Goal: Transaction & Acquisition: Purchase product/service

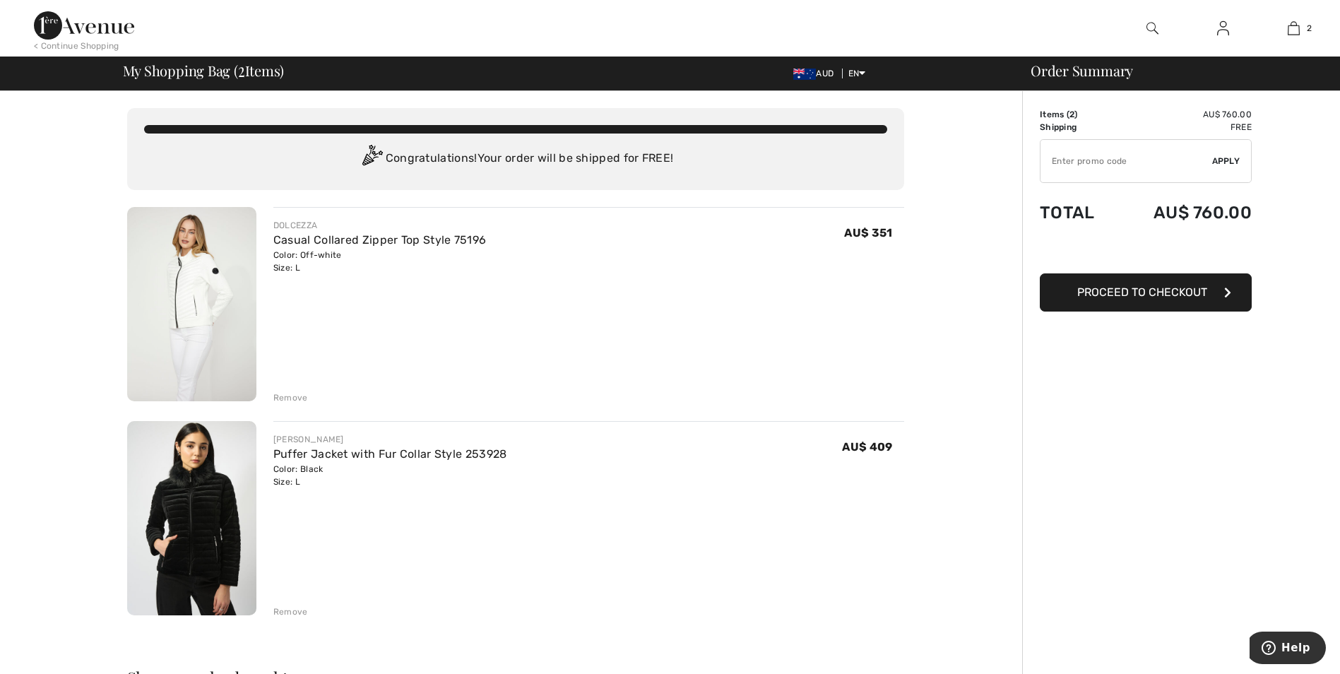
click at [1130, 288] on span "Proceed to Checkout" at bounding box center [1142, 291] width 130 height 13
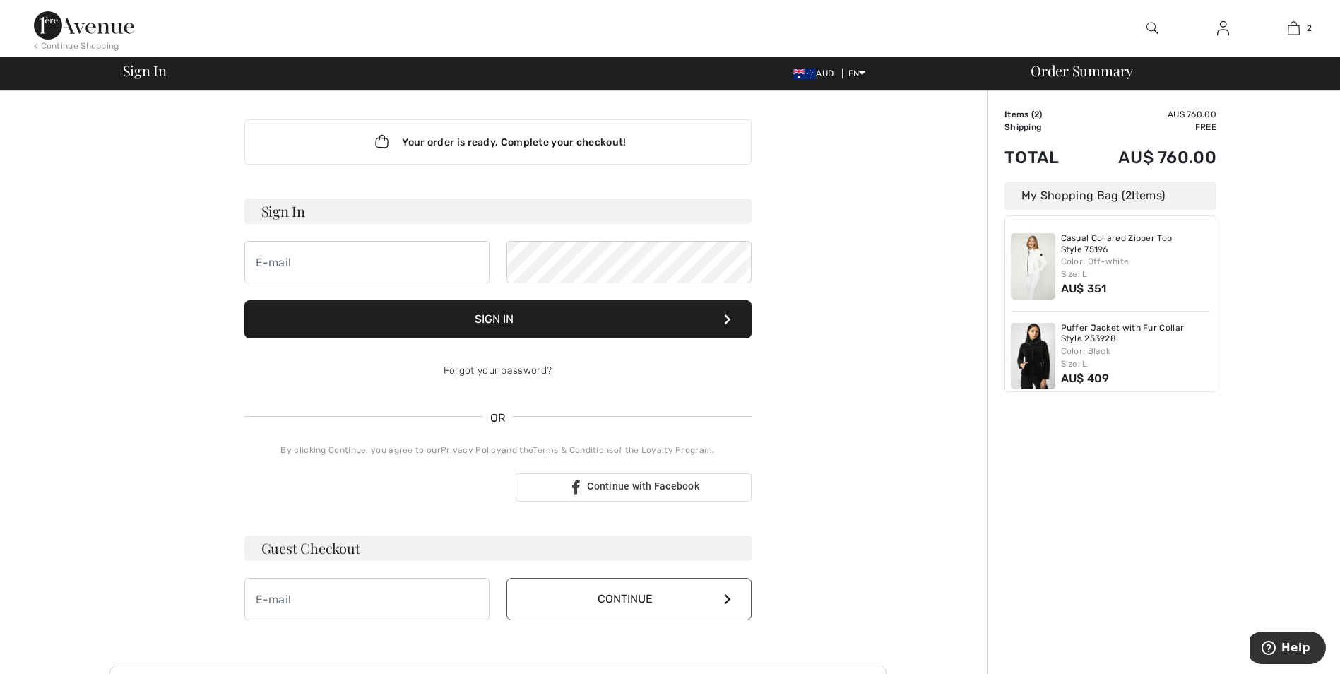
click at [593, 600] on button "Continue" at bounding box center [629, 599] width 245 height 42
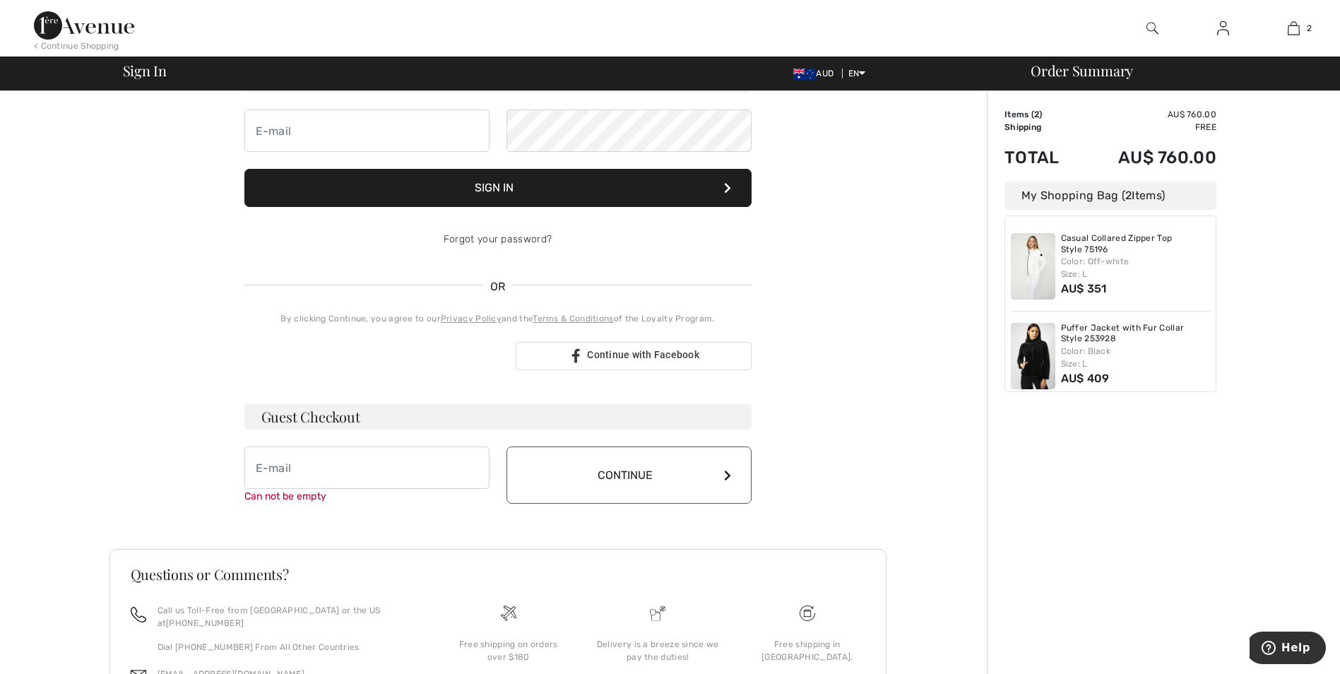
scroll to position [87, 0]
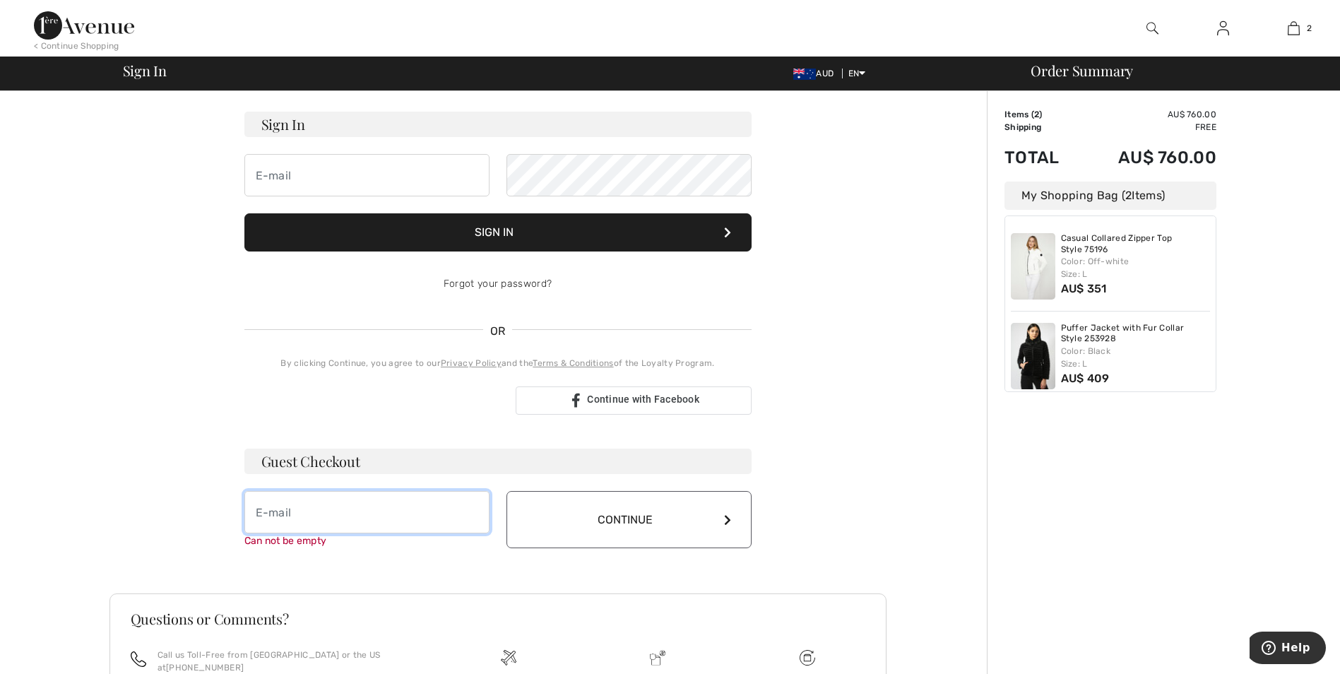
click at [277, 514] on input "email" at bounding box center [366, 512] width 245 height 42
type input "[EMAIL_ADDRESS][DOMAIN_NAME]"
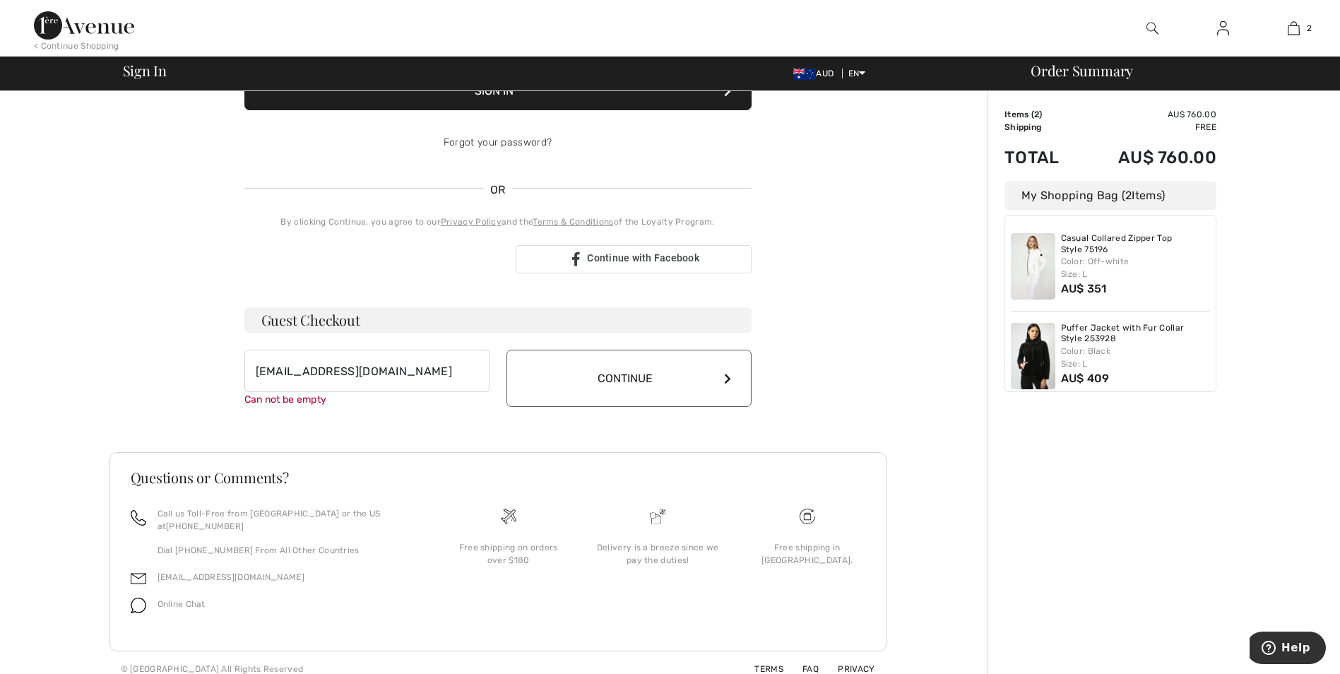
scroll to position [213, 0]
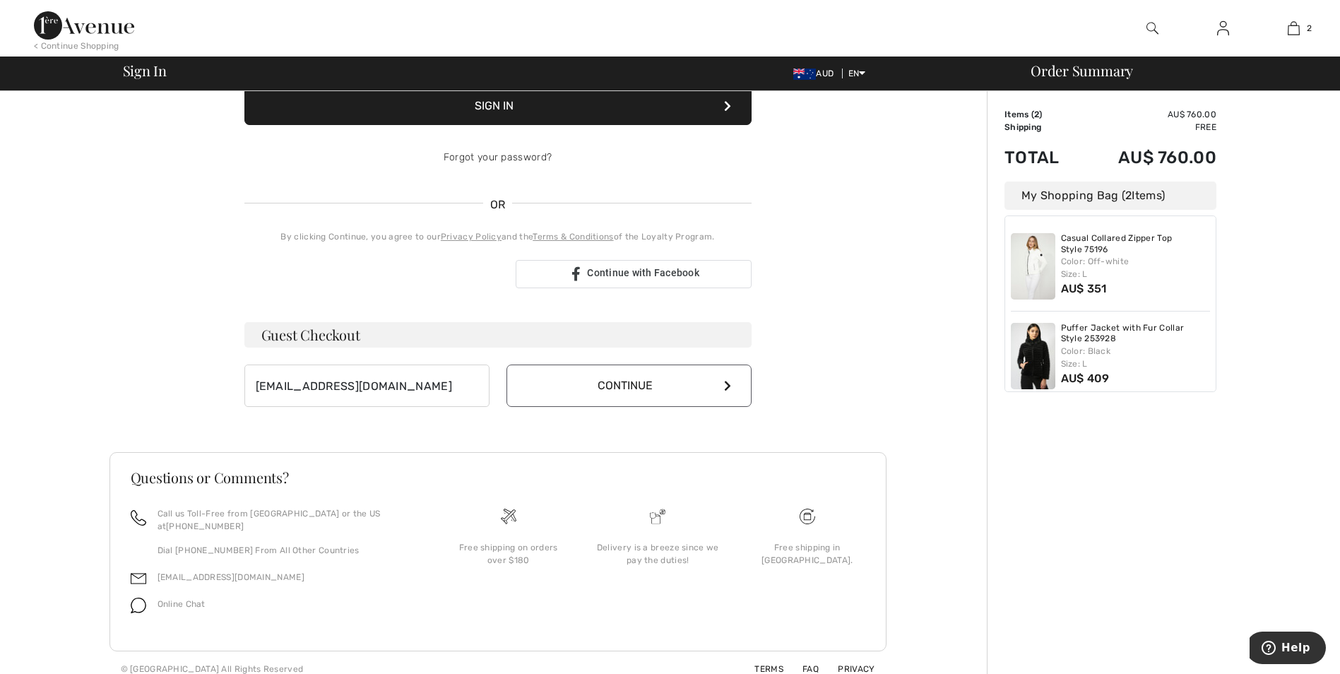
click at [619, 373] on button "Continue" at bounding box center [629, 386] width 245 height 42
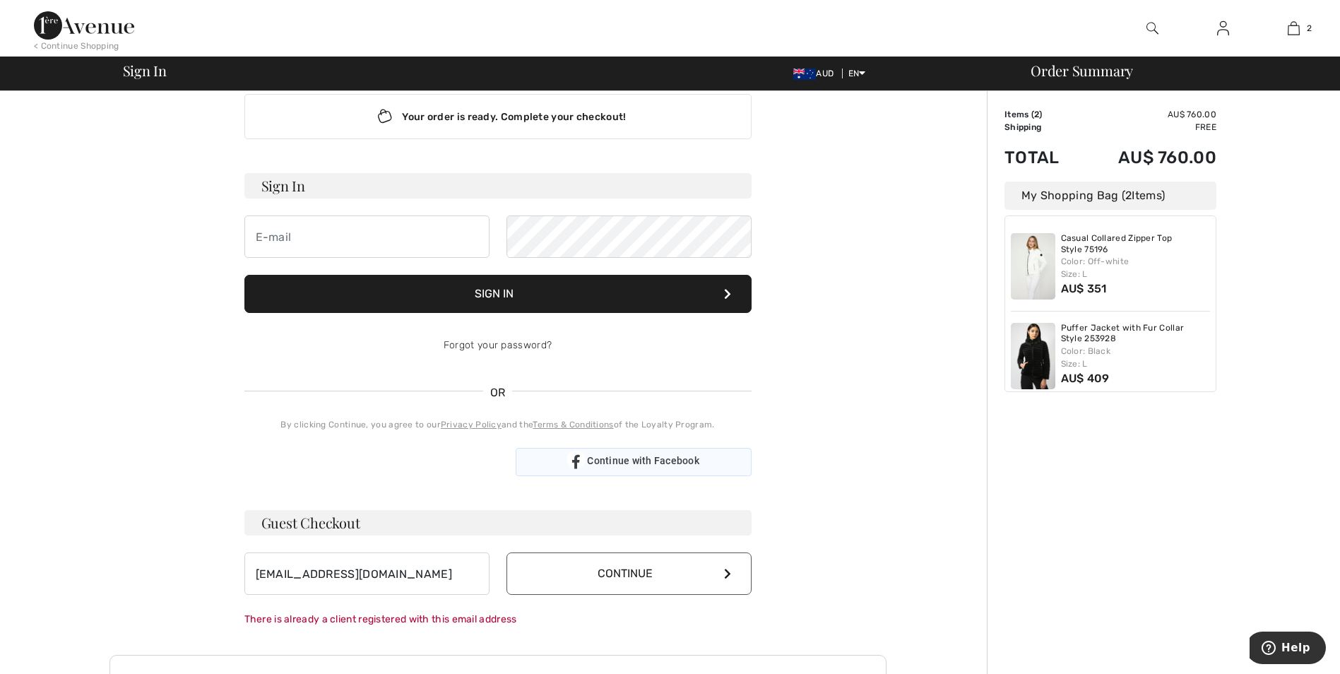
scroll to position [1, 0]
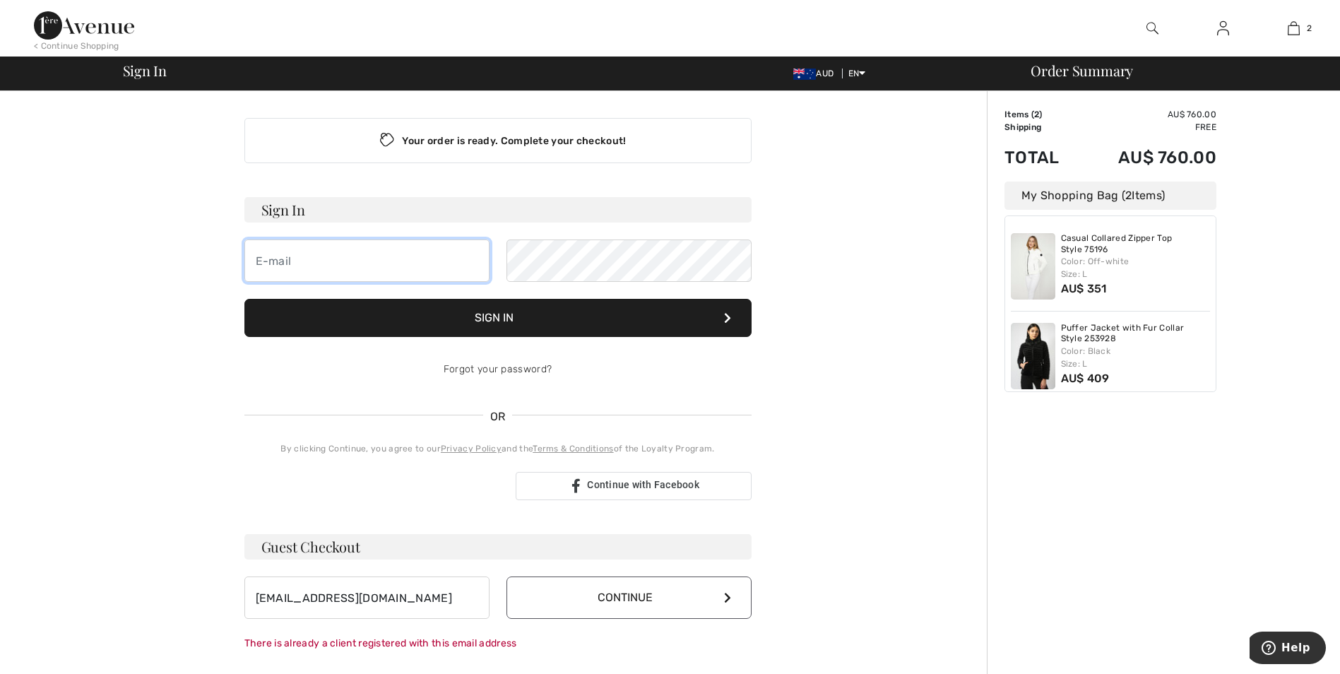
click at [285, 258] on input "email" at bounding box center [366, 260] width 245 height 42
type input "philvirginia@bigpond.com"
click at [473, 315] on button "Sign In" at bounding box center [497, 318] width 507 height 38
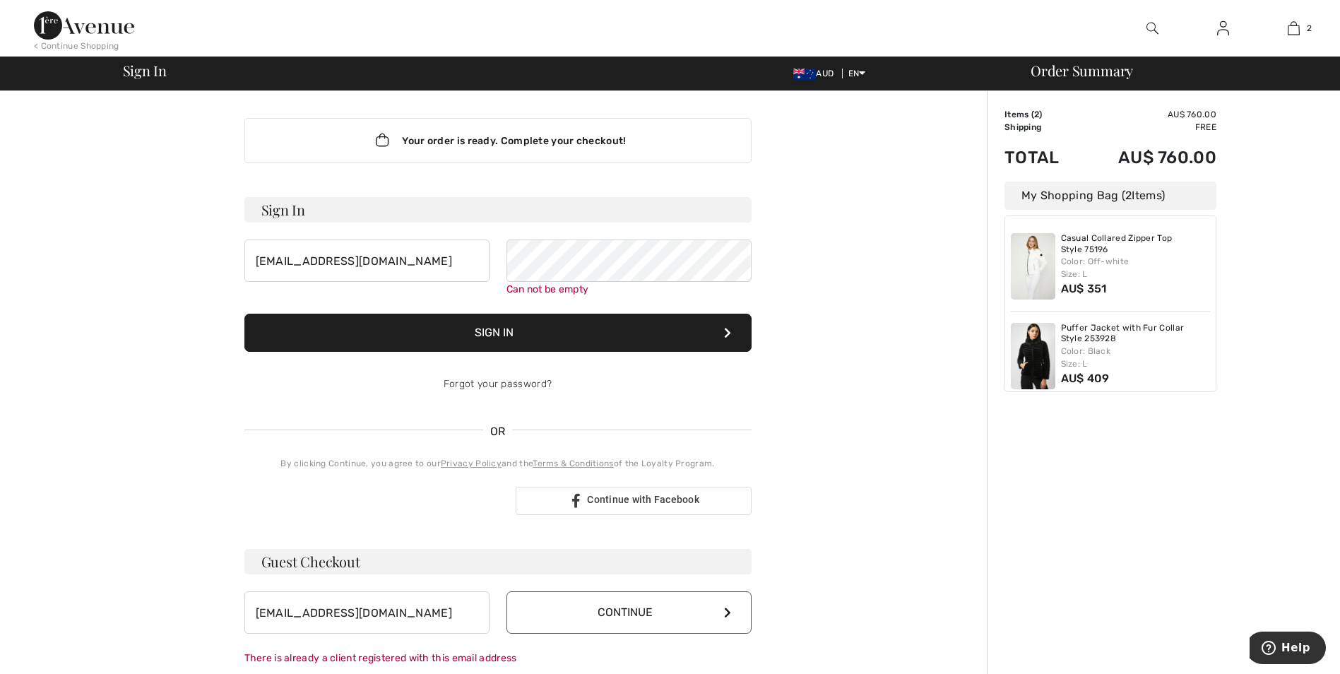
scroll to position [128, 0]
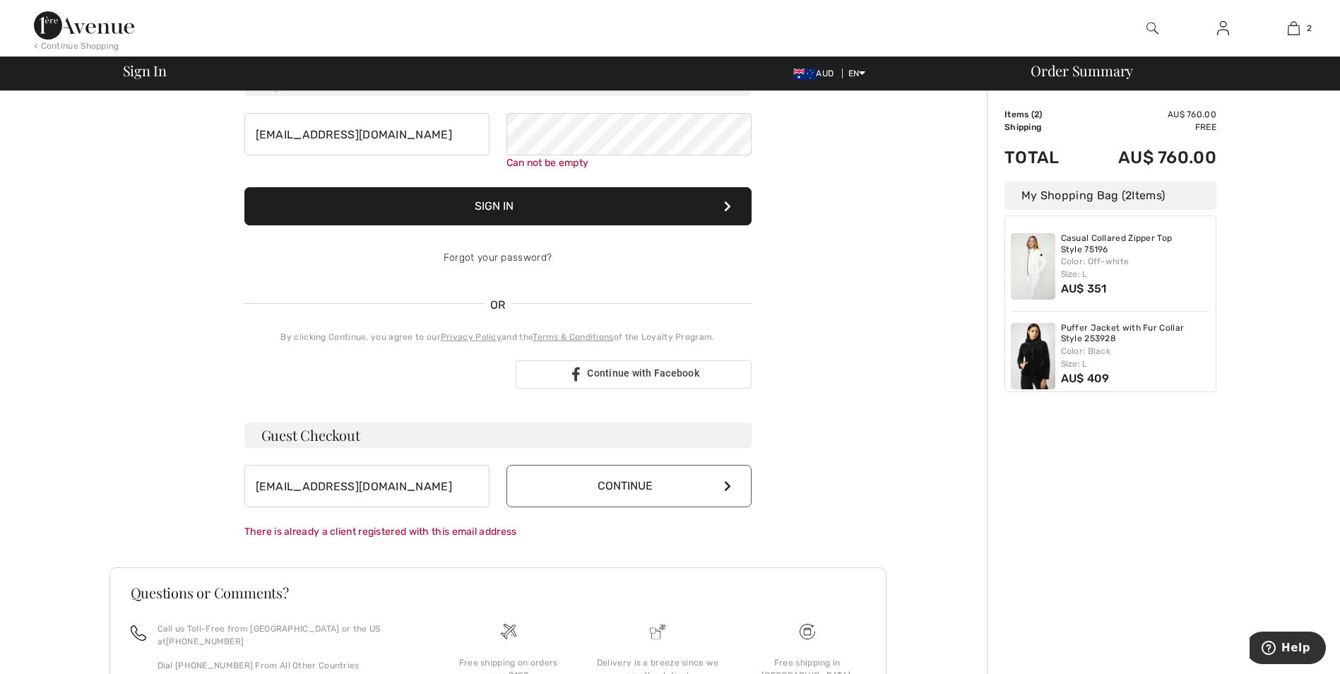
click at [627, 483] on button "Continue" at bounding box center [629, 486] width 245 height 42
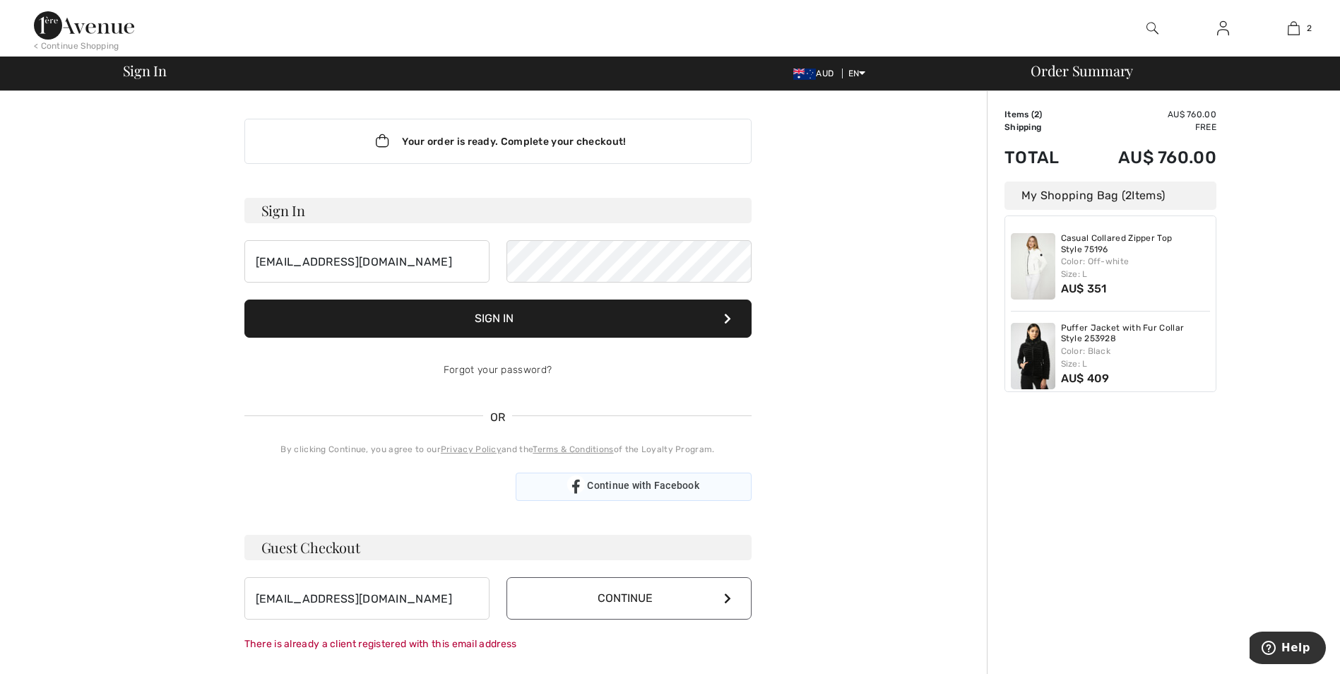
scroll to position [0, 0]
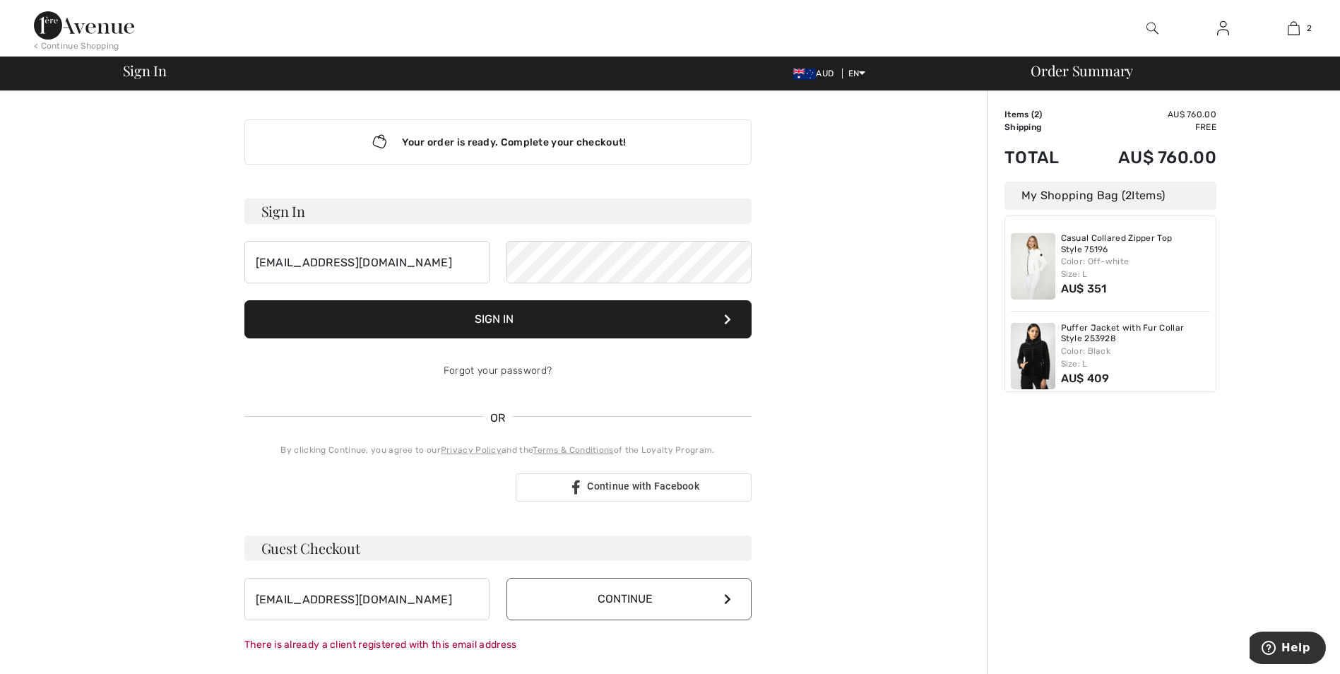
click at [489, 319] on button "Sign In" at bounding box center [497, 319] width 507 height 38
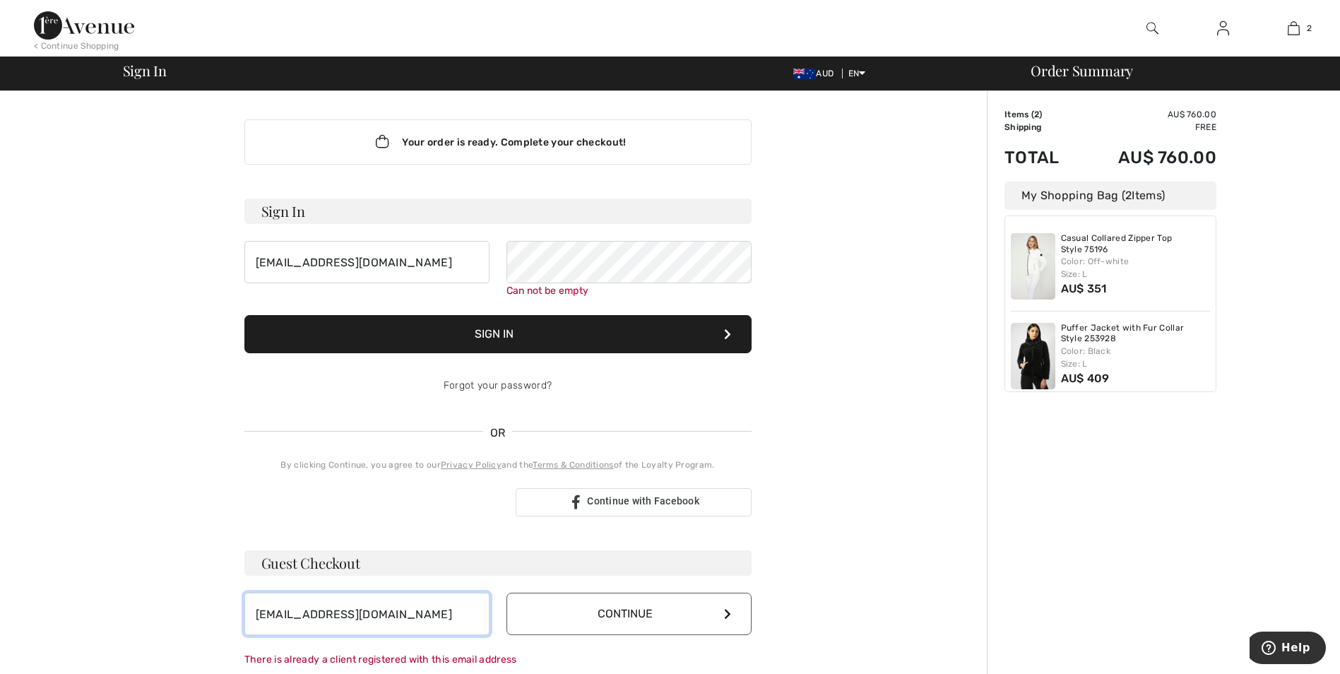
click at [400, 613] on input "[EMAIL_ADDRESS][DOMAIN_NAME]" at bounding box center [366, 614] width 245 height 42
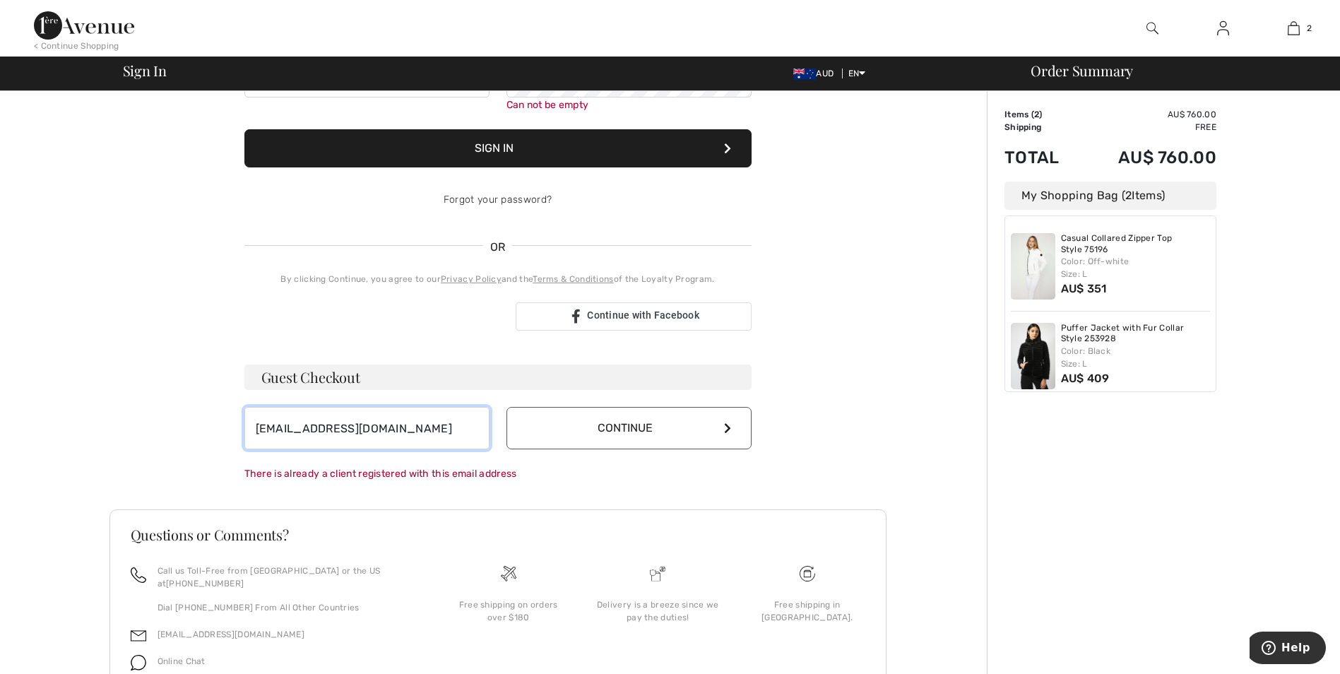
scroll to position [212, 0]
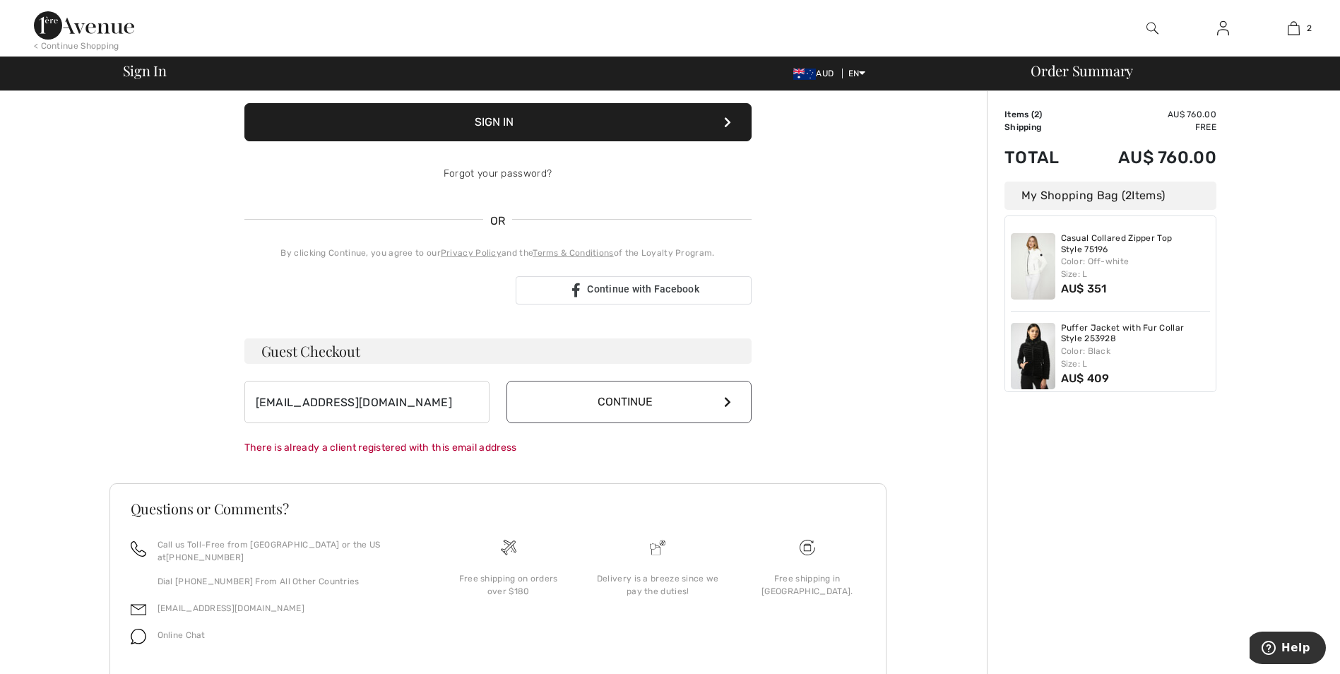
click at [324, 353] on h3 "Guest Checkout" at bounding box center [497, 350] width 507 height 25
click at [623, 399] on button "Continue" at bounding box center [629, 402] width 245 height 42
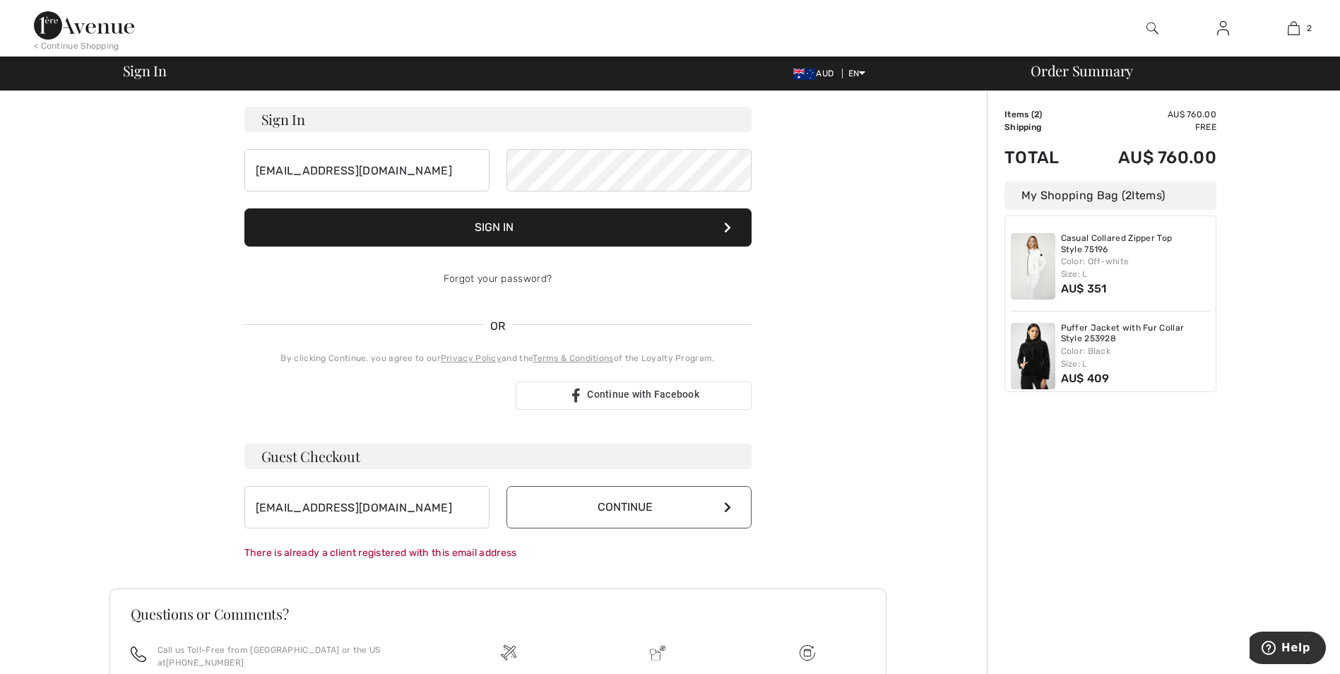
scroll to position [16, 0]
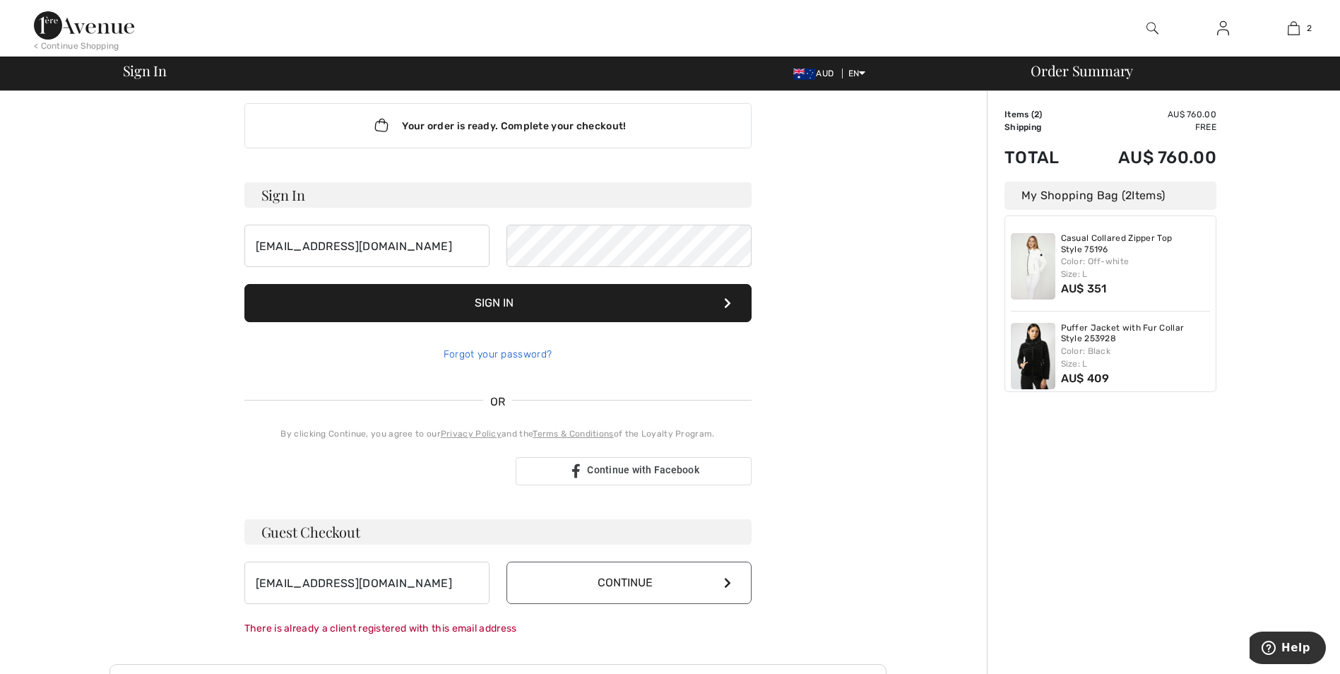
click at [492, 354] on div "Forgot your password?" at bounding box center [497, 354] width 507 height 42
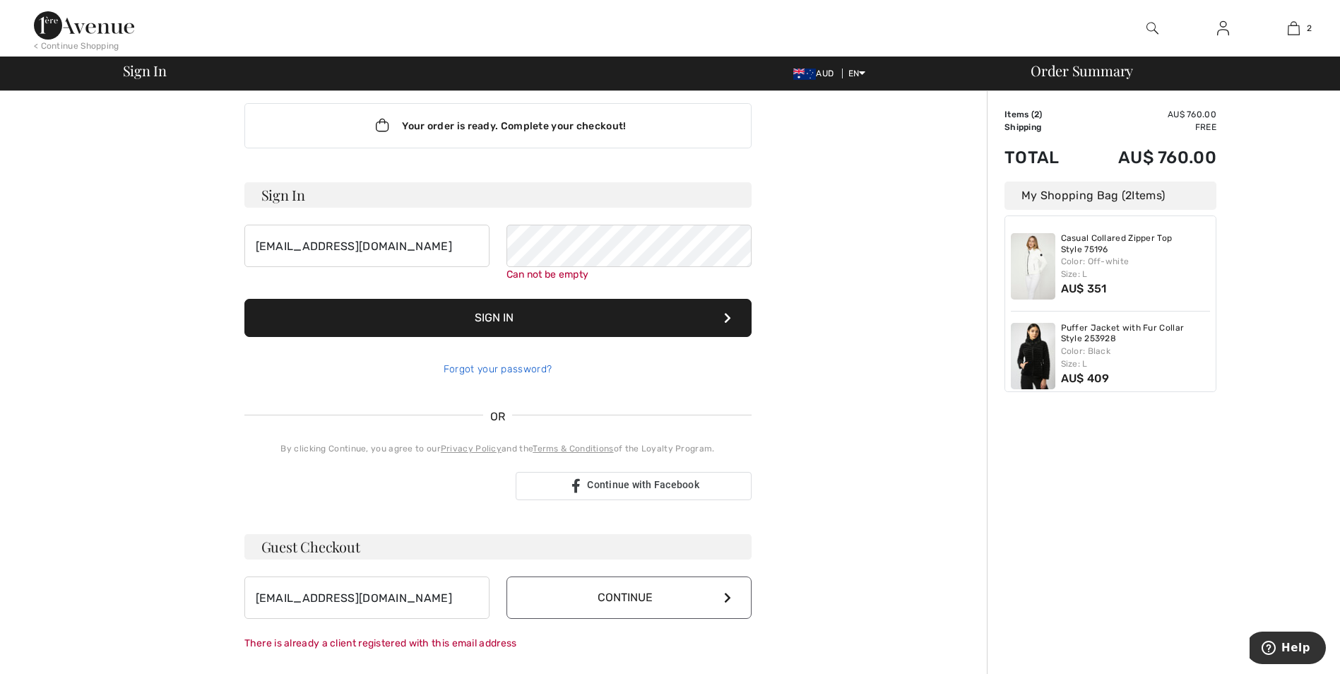
click at [499, 369] on link "Forgot your password?" at bounding box center [498, 369] width 108 height 12
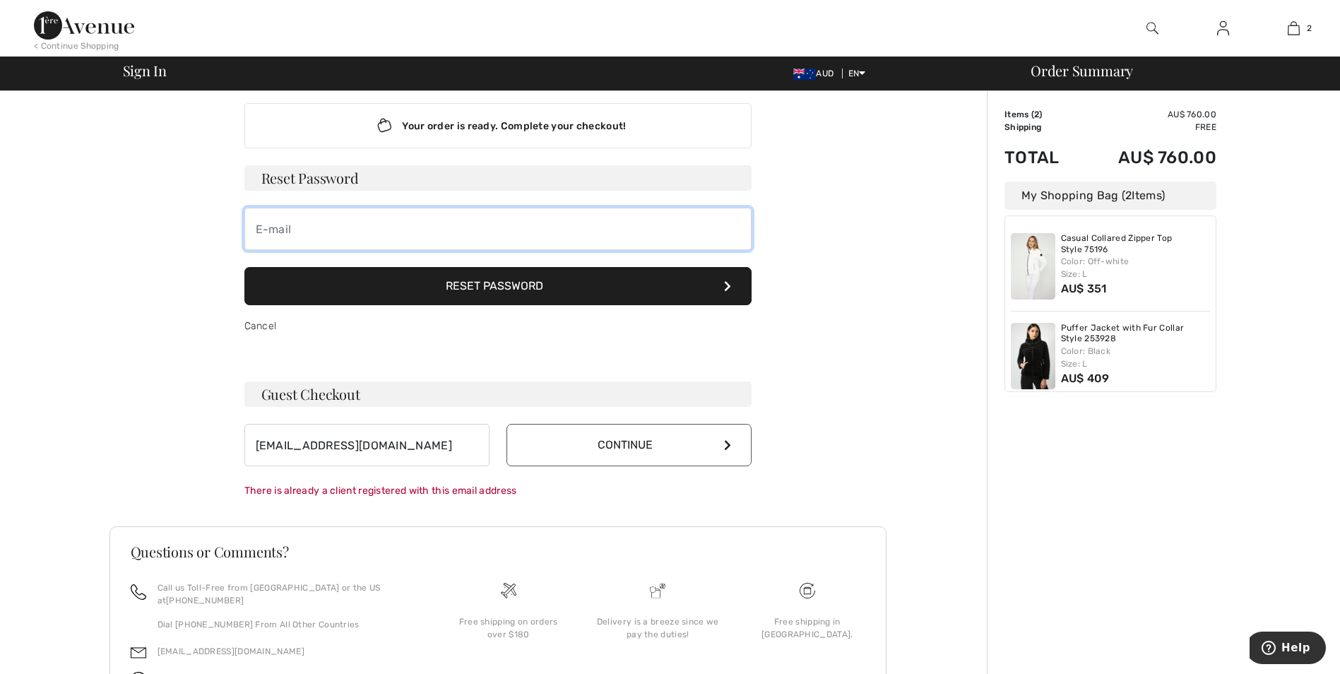
click at [358, 225] on input "email" at bounding box center [497, 229] width 507 height 42
type input "philvirginia"
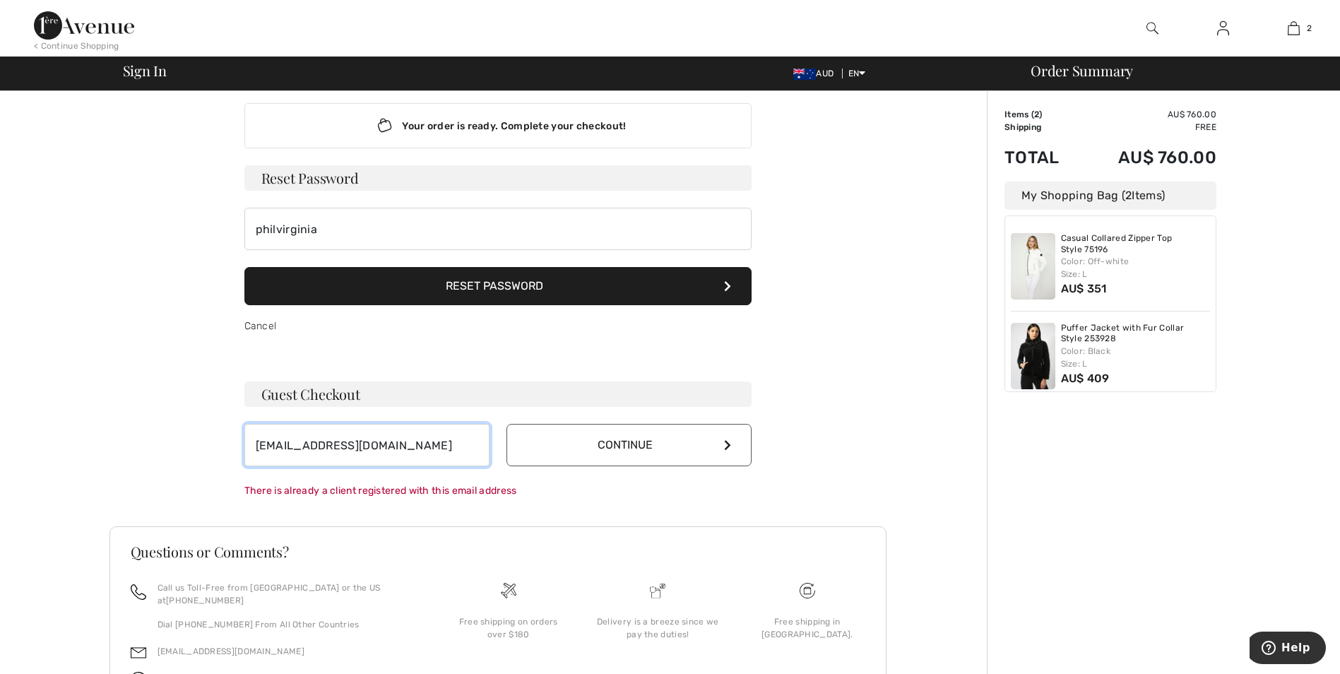
click at [432, 446] on input "[EMAIL_ADDRESS][DOMAIN_NAME]" at bounding box center [366, 445] width 245 height 42
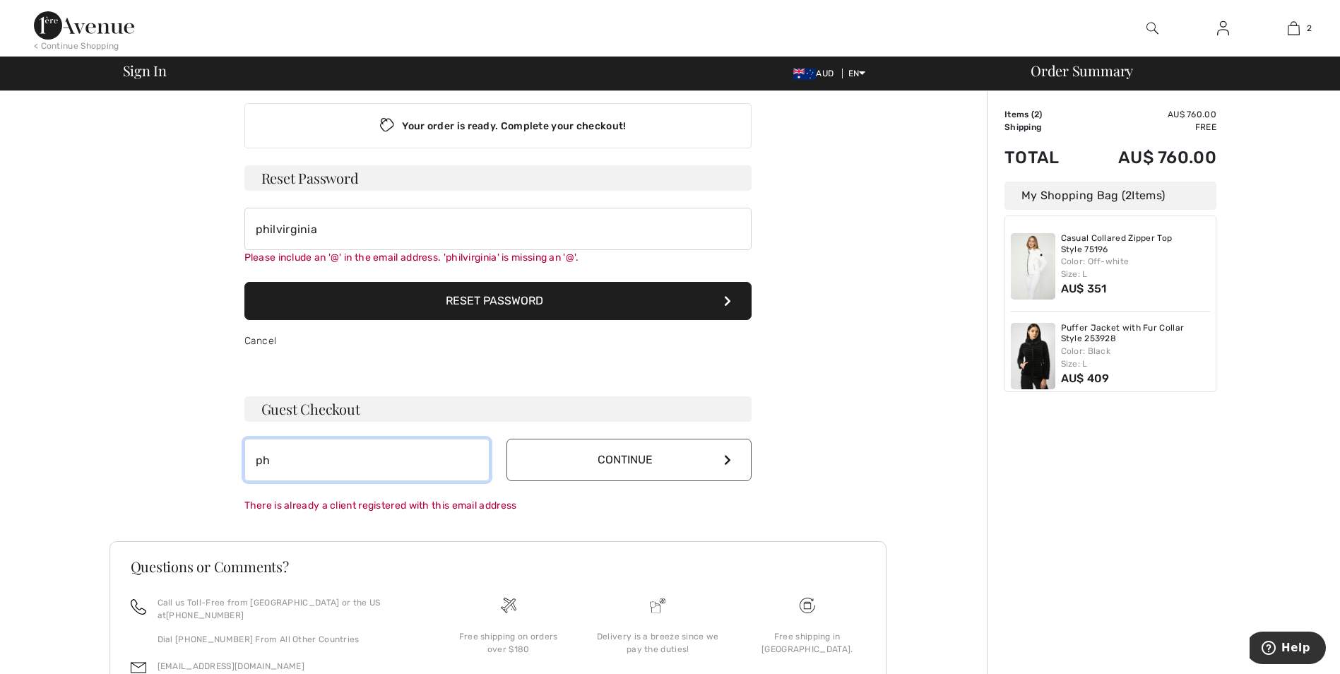
type input "p"
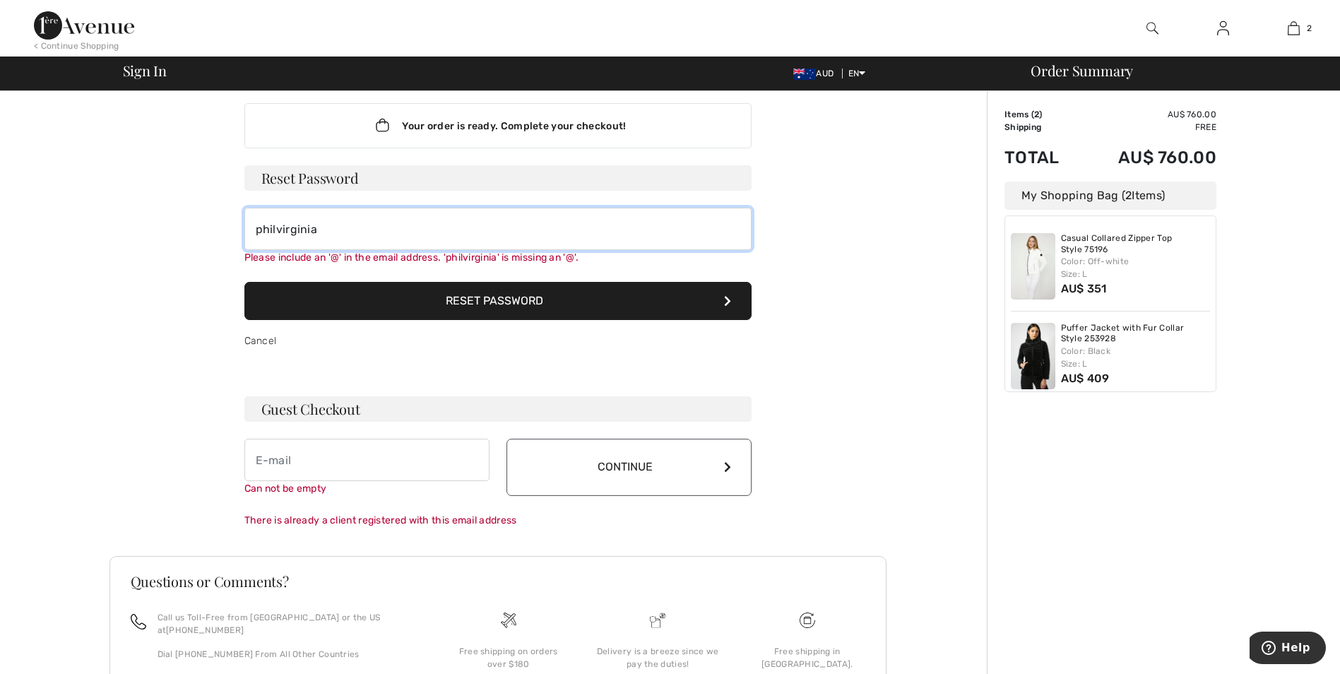
click at [373, 231] on input "philvirginia" at bounding box center [497, 229] width 507 height 42
click at [403, 223] on input "philvirginia" at bounding box center [497, 229] width 507 height 42
click at [456, 230] on input "[EMAIL_ADDRESS][DOMAIN_NAME]" at bounding box center [497, 229] width 507 height 42
click at [667, 234] on input "[EMAIL_ADDRESS][DOMAIN_NAME]" at bounding box center [497, 229] width 507 height 42
type input "[EMAIL_ADDRESS][DOMAIN_NAME]"
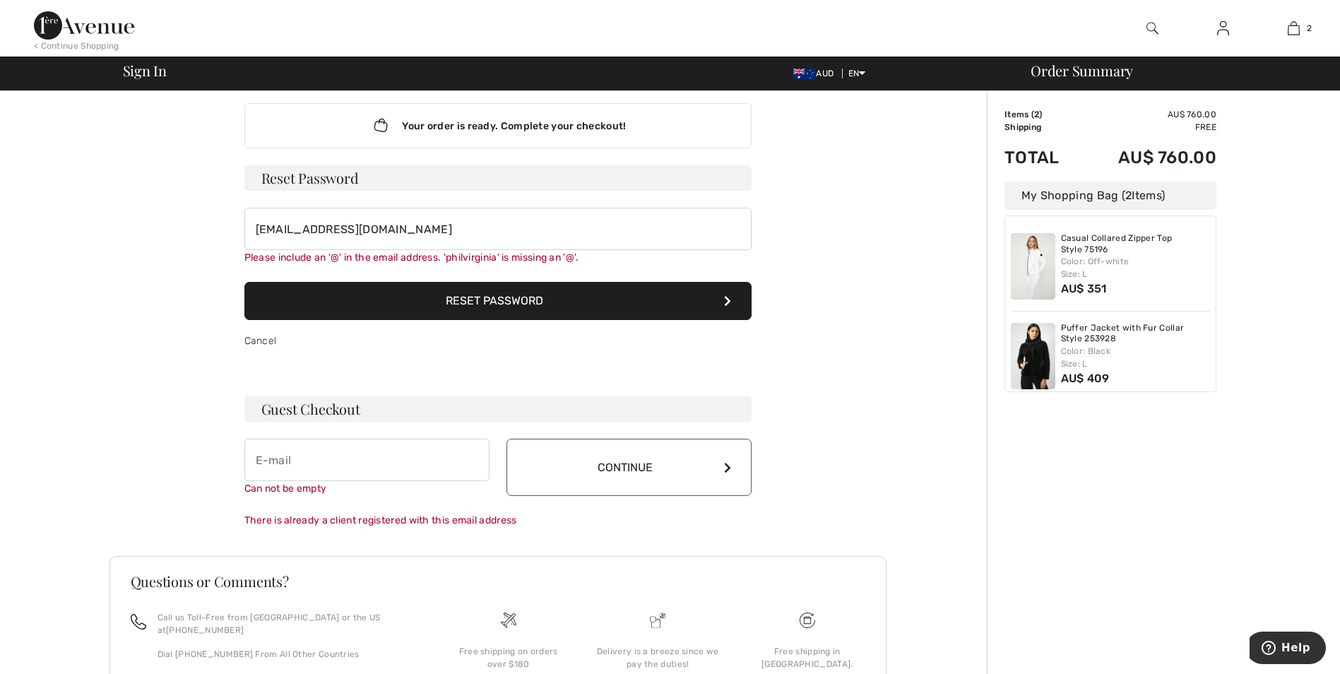
click at [645, 298] on button "Reset Password" at bounding box center [497, 301] width 507 height 38
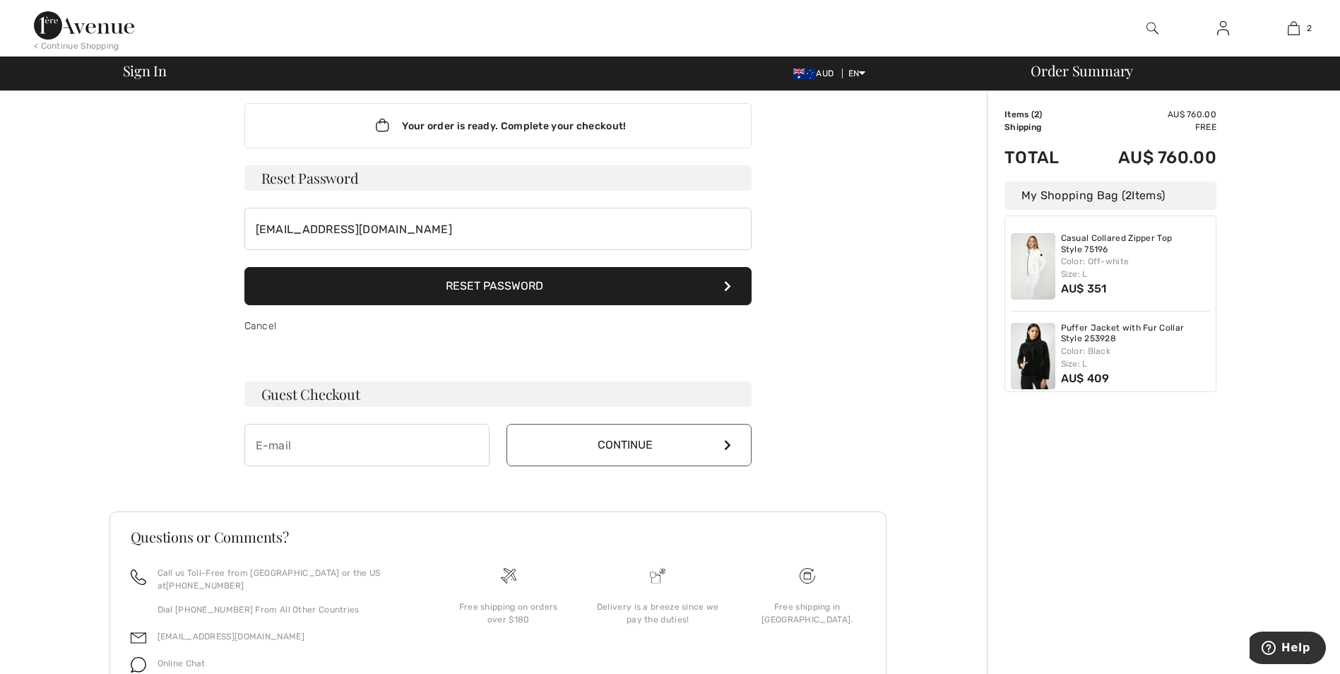
click at [641, 290] on button "Reset Password" at bounding box center [497, 286] width 507 height 38
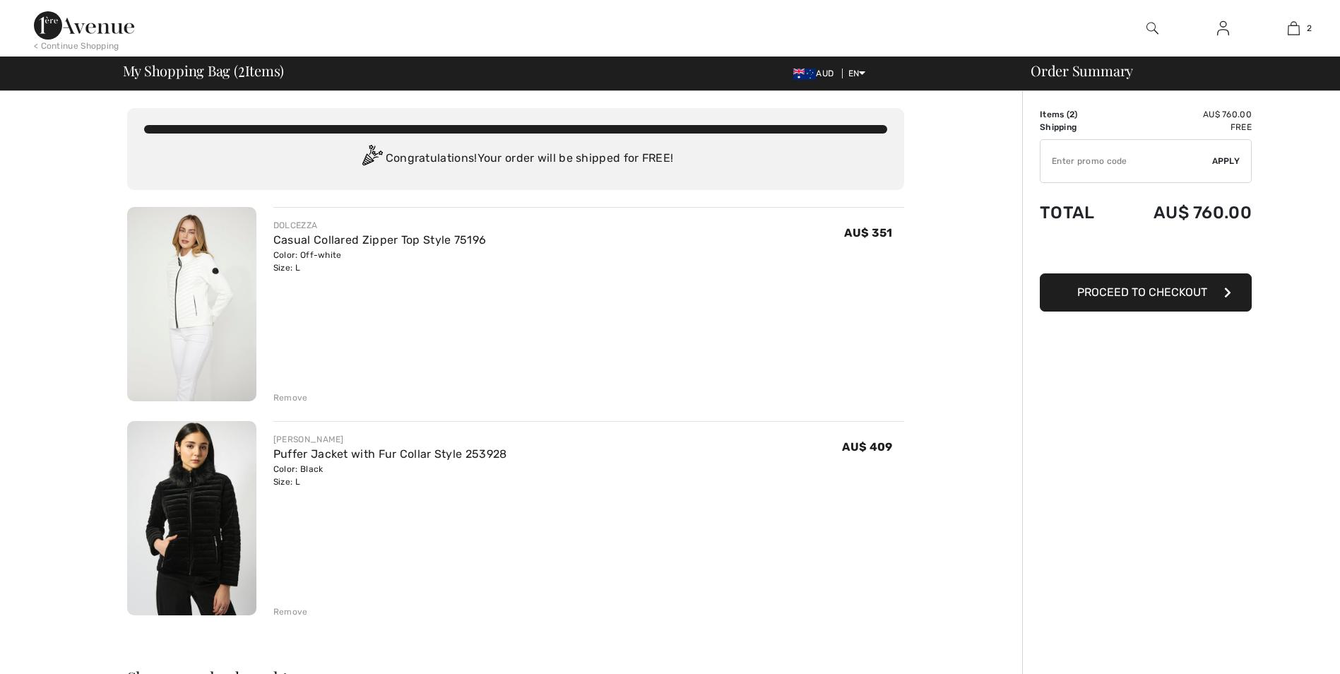
click at [1147, 291] on span "Proceed to Checkout" at bounding box center [1142, 291] width 130 height 13
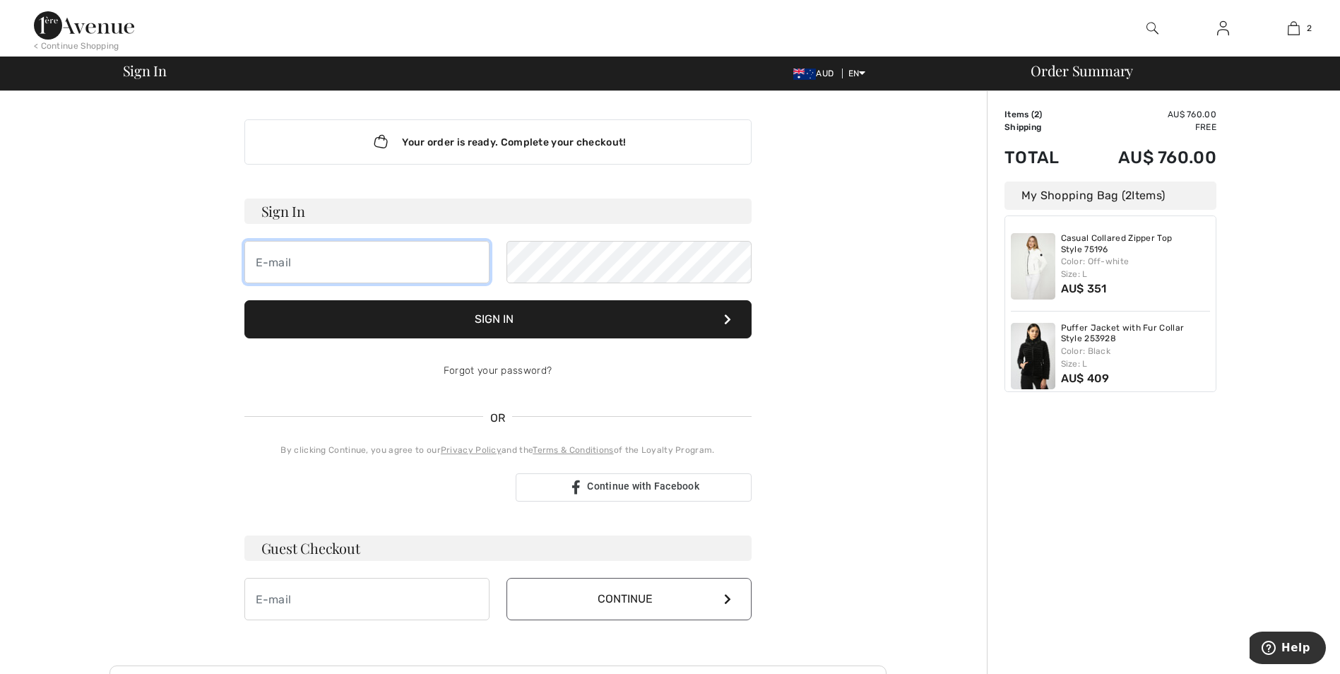
click at [346, 263] on input "email" at bounding box center [366, 262] width 245 height 42
type input "philvirginia@bigpond.com"
click at [475, 319] on button "Sign In" at bounding box center [497, 319] width 507 height 38
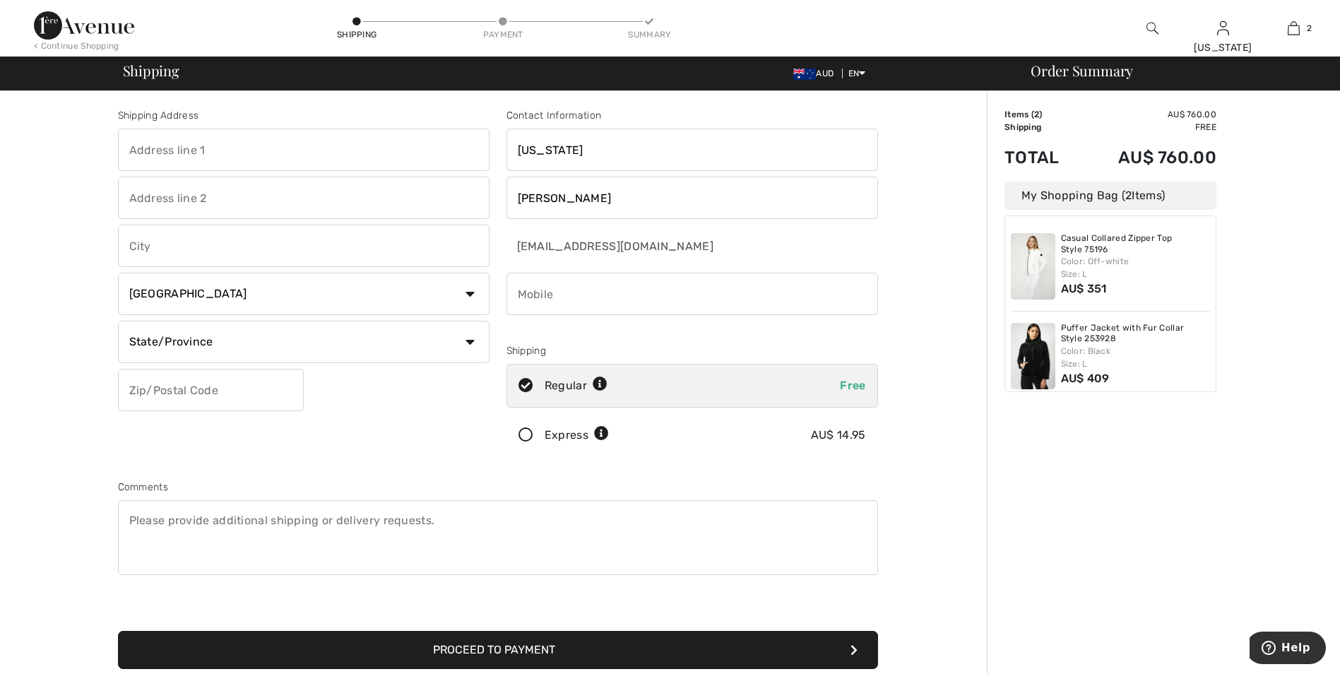
click at [553, 286] on input "phone" at bounding box center [693, 294] width 372 height 42
type input "0415913224"
click at [203, 148] on input "text" at bounding box center [304, 150] width 372 height 42
type input "32 Regatta Close"
click at [156, 247] on input "text" at bounding box center [304, 246] width 372 height 42
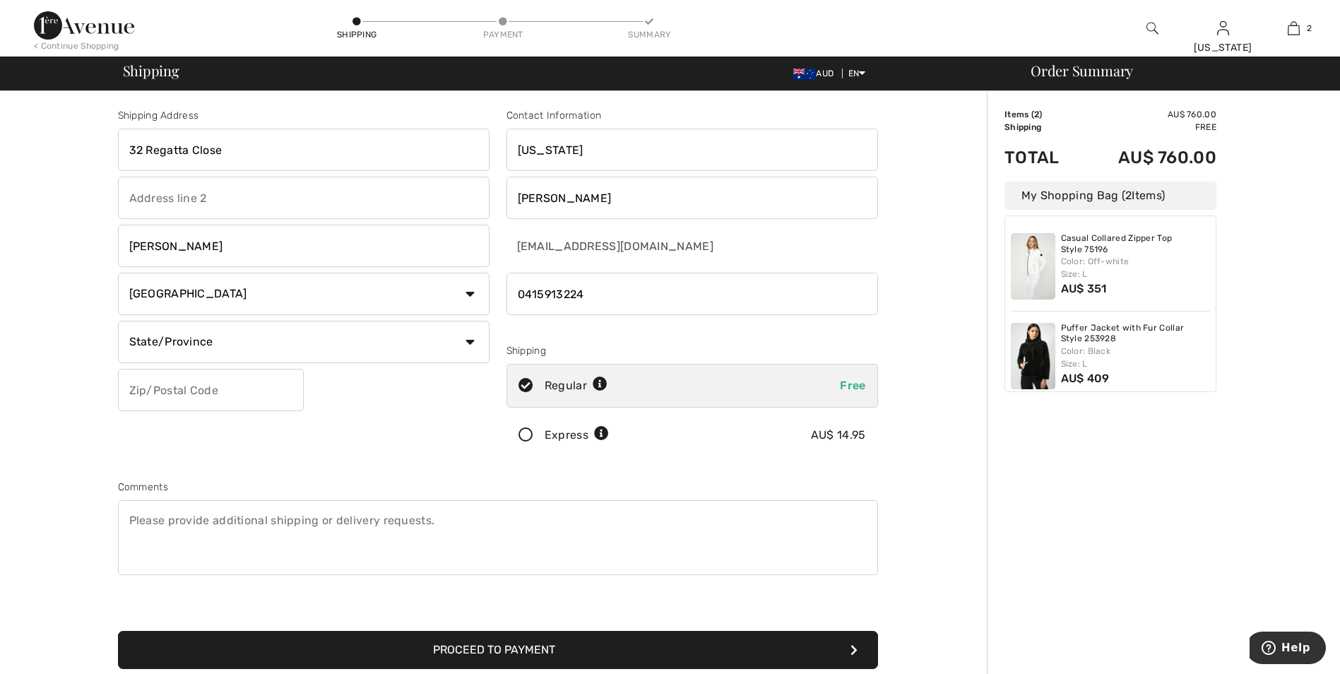
type input "Anna Bay"
click at [468, 293] on select "Country Canada United States Afghanistan Aland Islands Albania Algeria American…" at bounding box center [304, 294] width 372 height 42
select select "AU"
click at [118, 273] on select "Country Canada United States Afghanistan Aland Islands Albania Algeria American…" at bounding box center [304, 294] width 372 height 42
click at [216, 338] on input "text" at bounding box center [304, 342] width 372 height 42
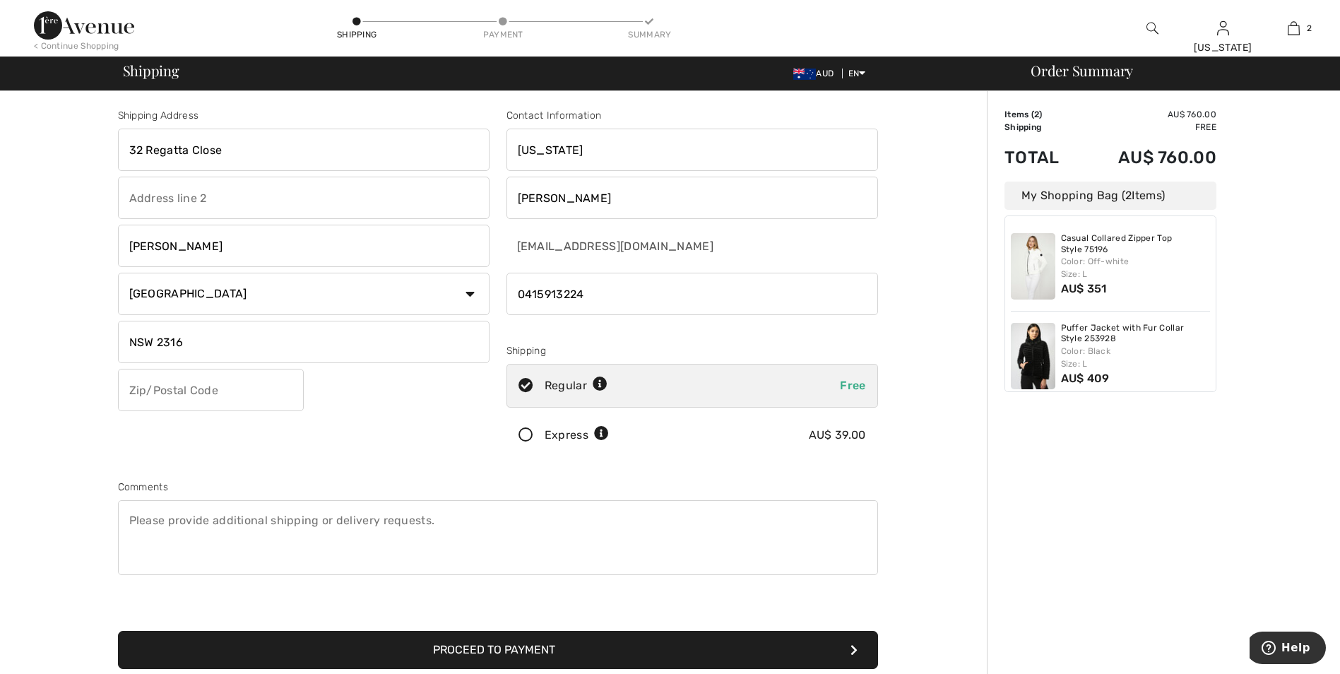
type input "NSW 2316"
click at [187, 386] on input "text" at bounding box center [211, 390] width 186 height 42
type input "2316"
click at [191, 336] on input "NSW 2316" at bounding box center [304, 342] width 372 height 42
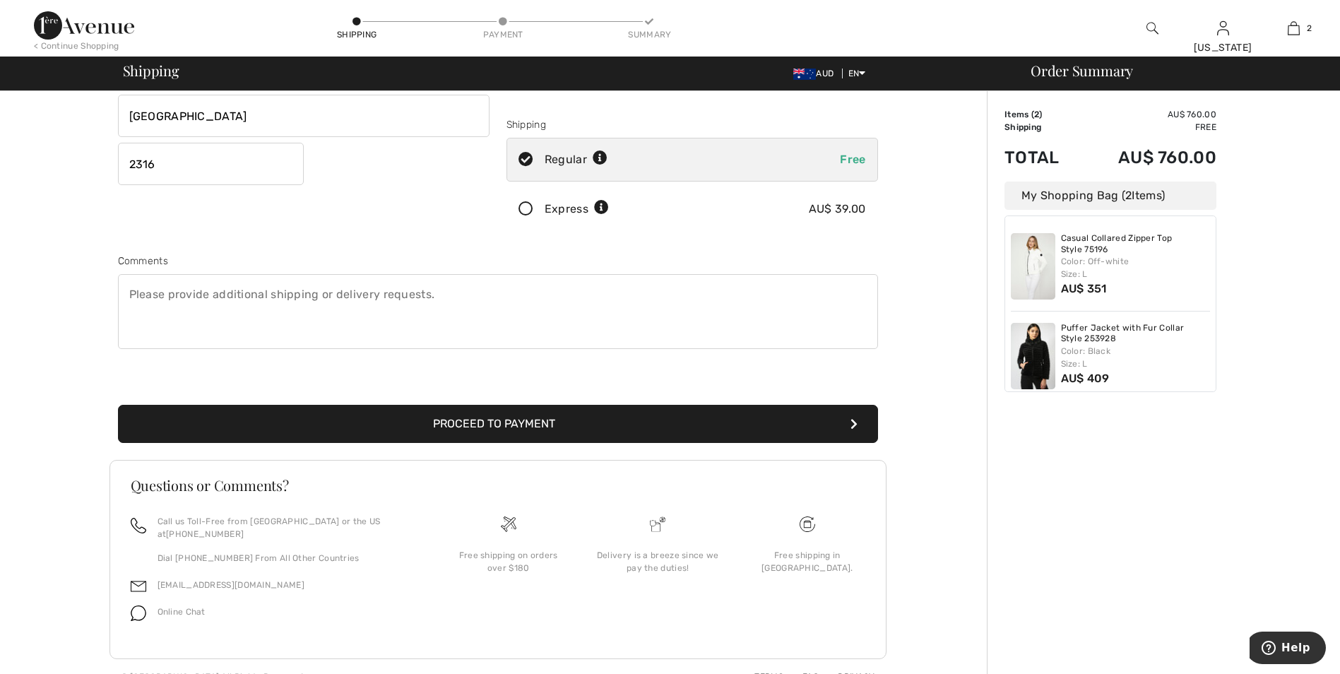
scroll to position [234, 0]
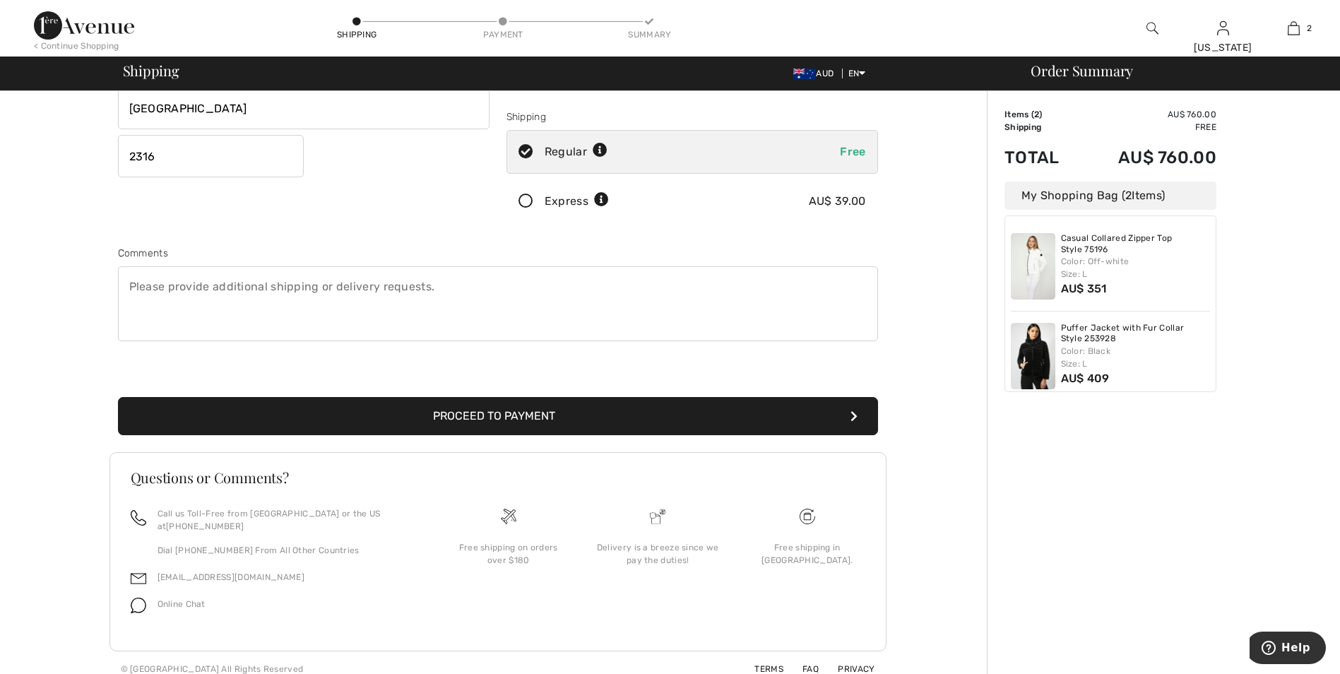
type input "NSW"
click at [472, 416] on button "Proceed to Payment" at bounding box center [498, 416] width 760 height 38
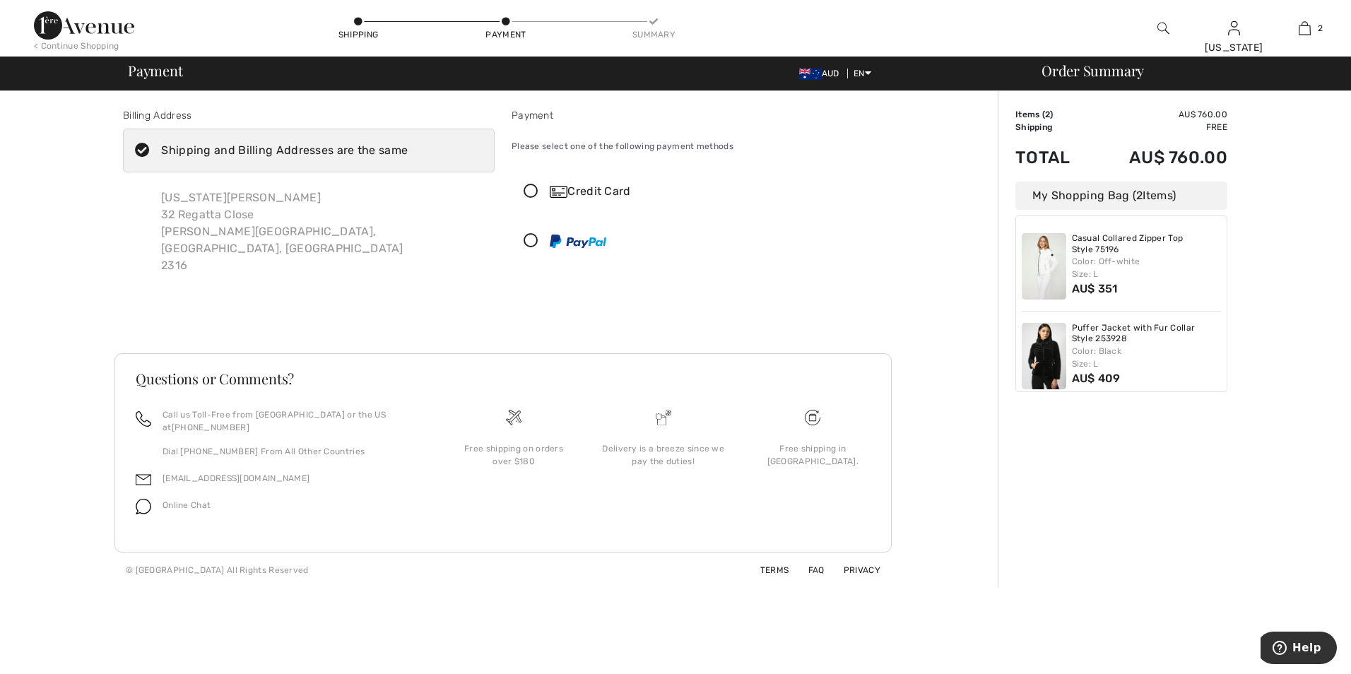
click at [533, 191] on icon at bounding box center [530, 191] width 37 height 15
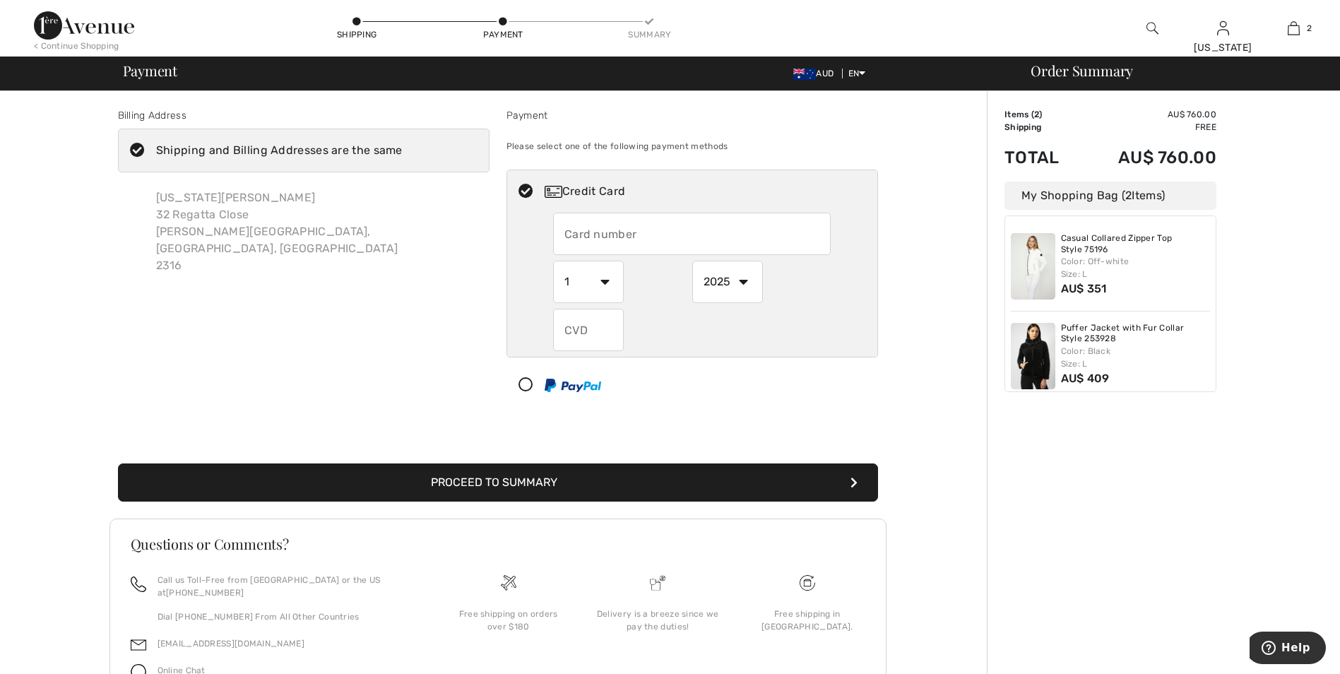
click at [589, 230] on input "text" at bounding box center [692, 234] width 278 height 42
type input "[CREDIT_CARD_NUMBER]"
click at [741, 283] on select "2025 2026 2027 2028 2029 2030 2031 2032 2033 2034 2035" at bounding box center [727, 282] width 71 height 42
select select "2028"
click at [692, 261] on select "2025 2026 2027 2028 2029 2030 2031 2032 2033 2034 2035" at bounding box center [727, 282] width 71 height 42
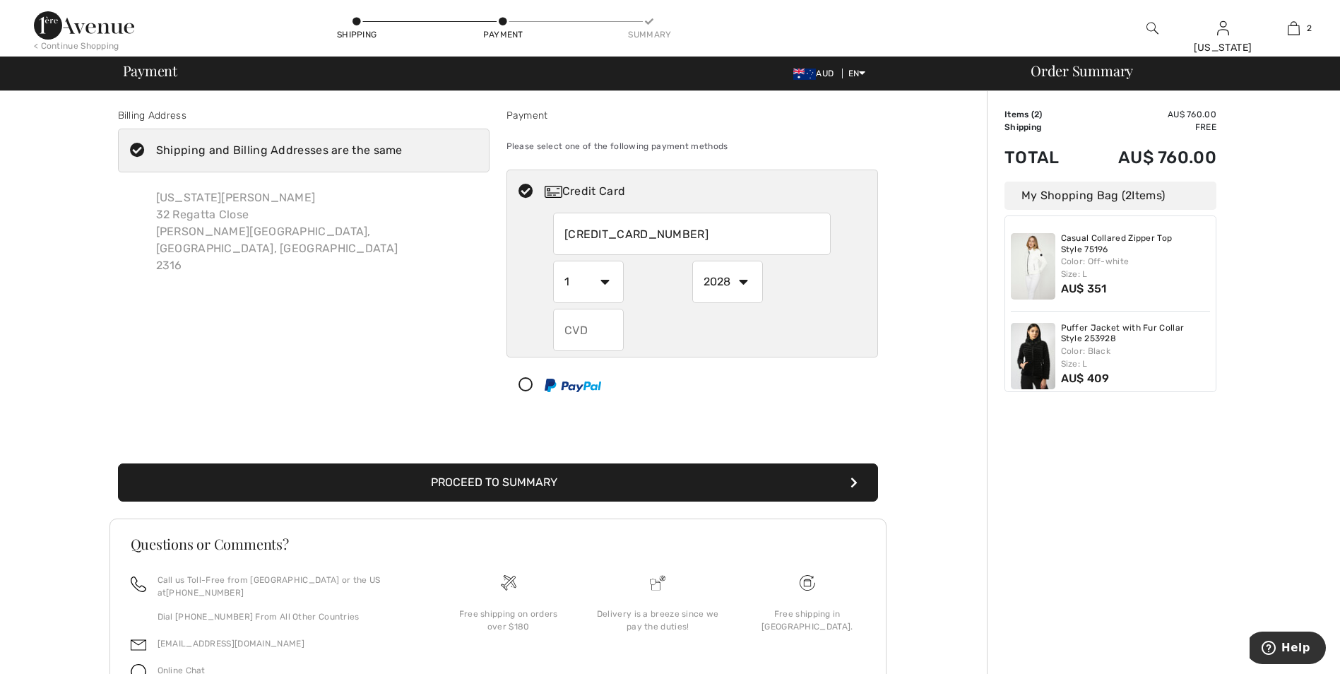
click at [595, 335] on input "text" at bounding box center [588, 330] width 71 height 42
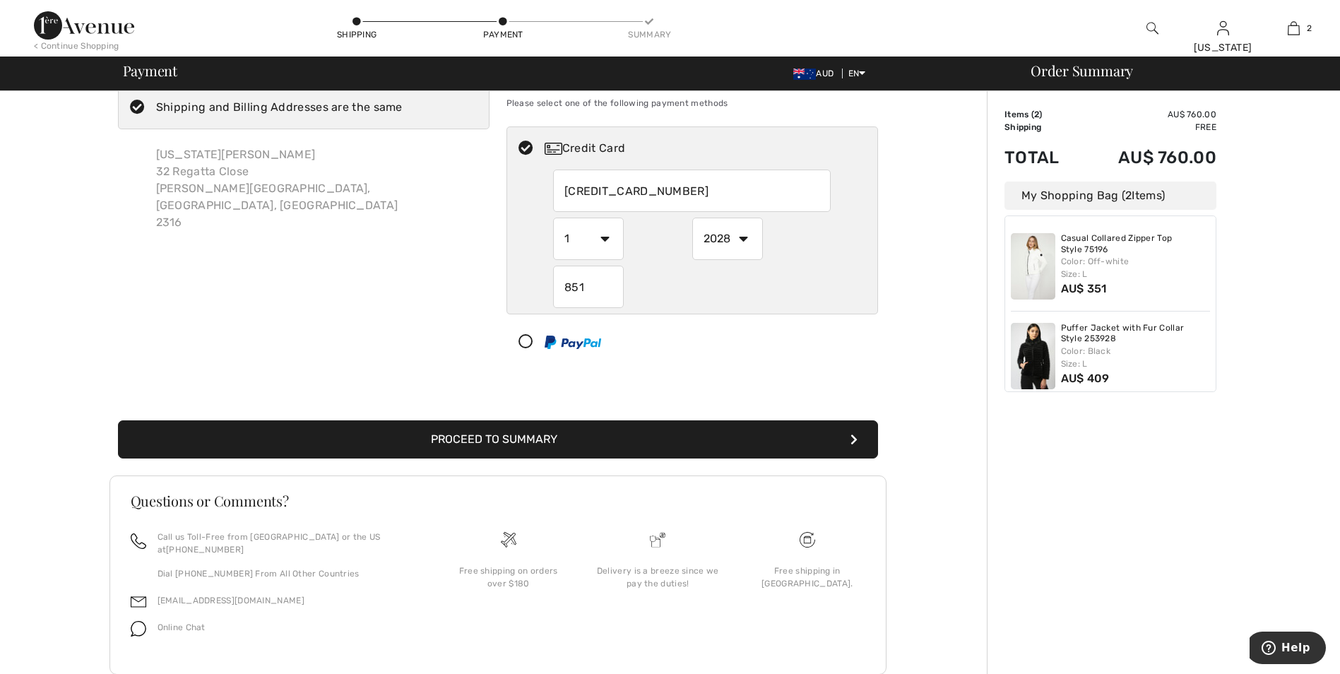
scroll to position [66, 0]
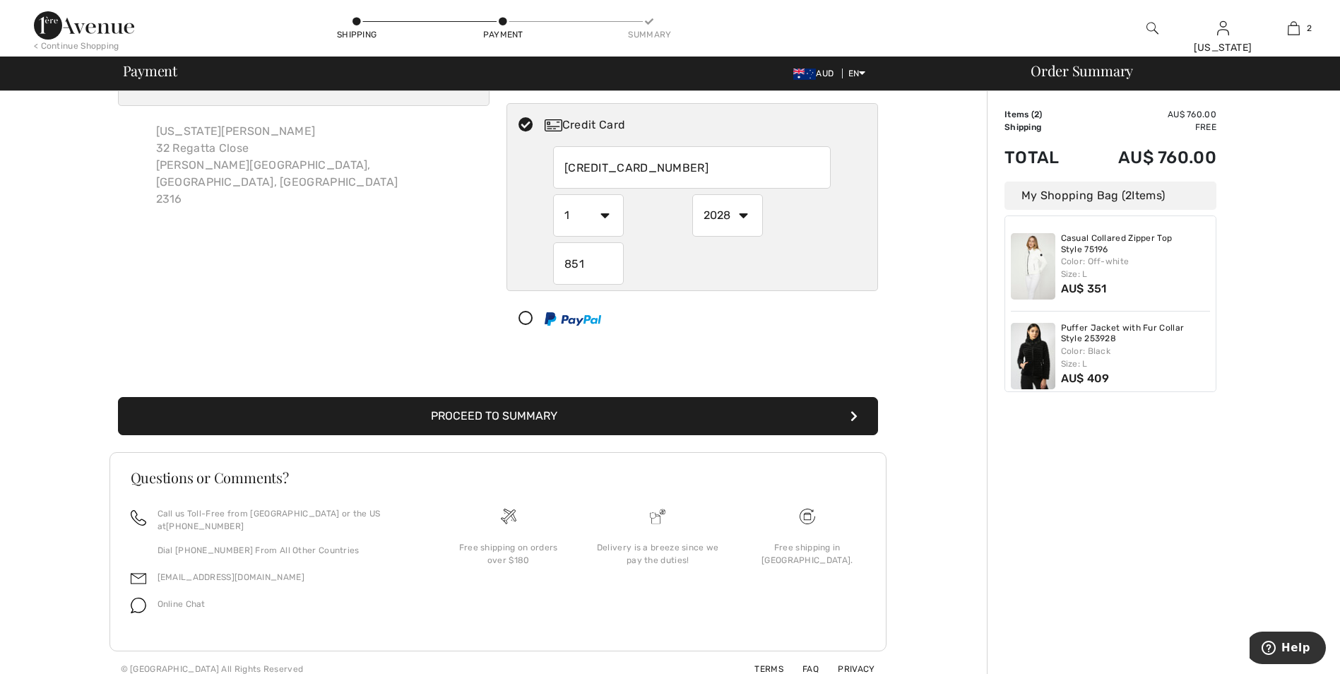
type input "851"
click at [484, 415] on button "Proceed to Summary" at bounding box center [498, 416] width 760 height 38
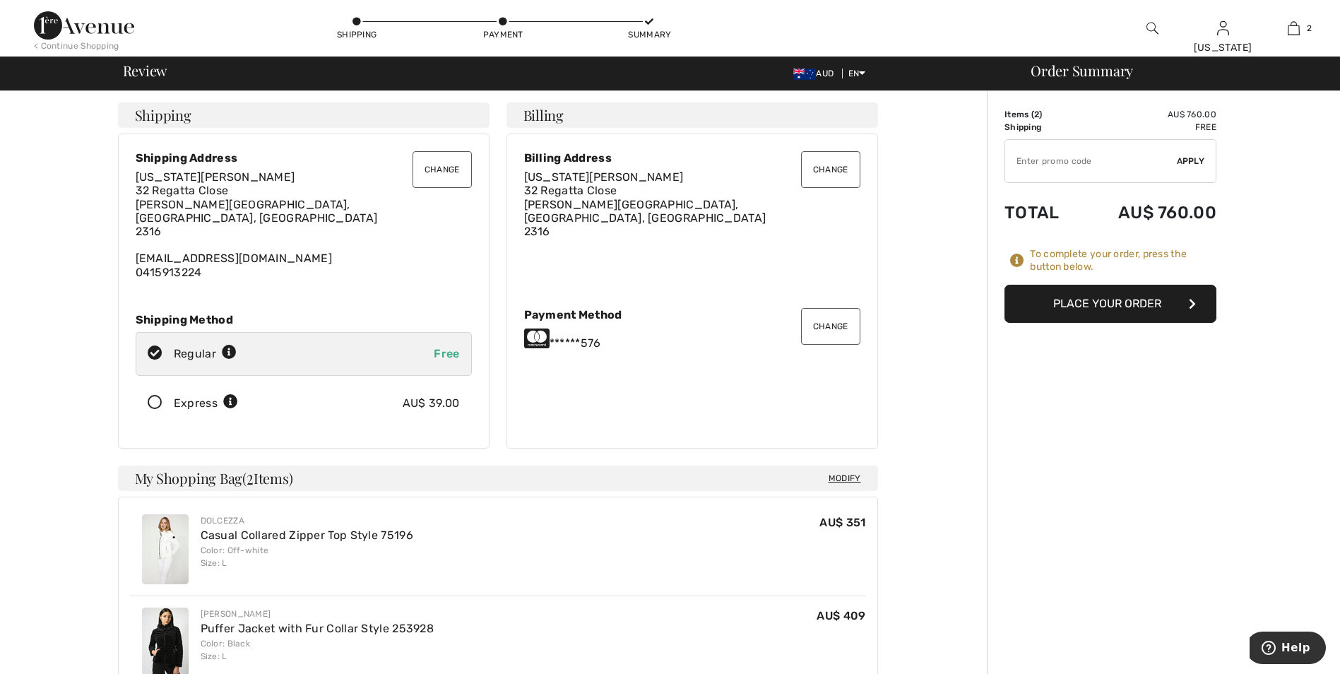
click at [1091, 298] on button "Place Your Order" at bounding box center [1111, 304] width 212 height 38
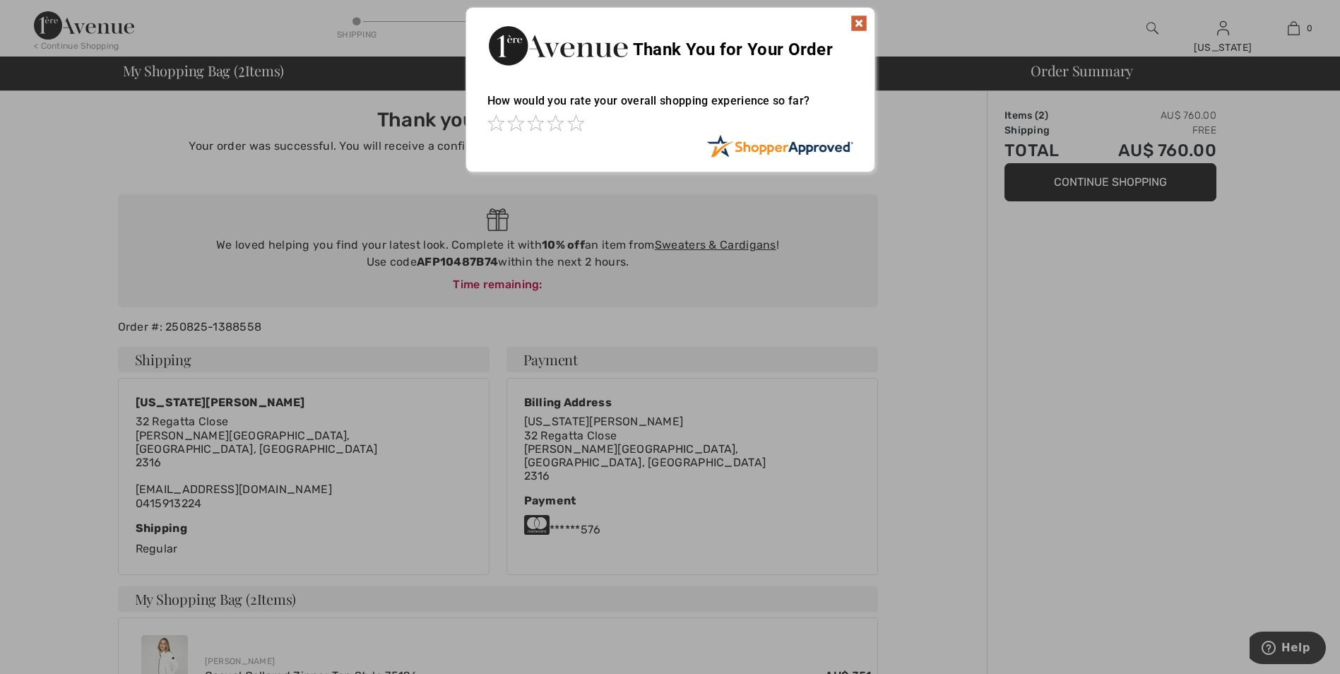
click at [858, 23] on img at bounding box center [859, 23] width 17 height 17
